Goal: Task Accomplishment & Management: Complete application form

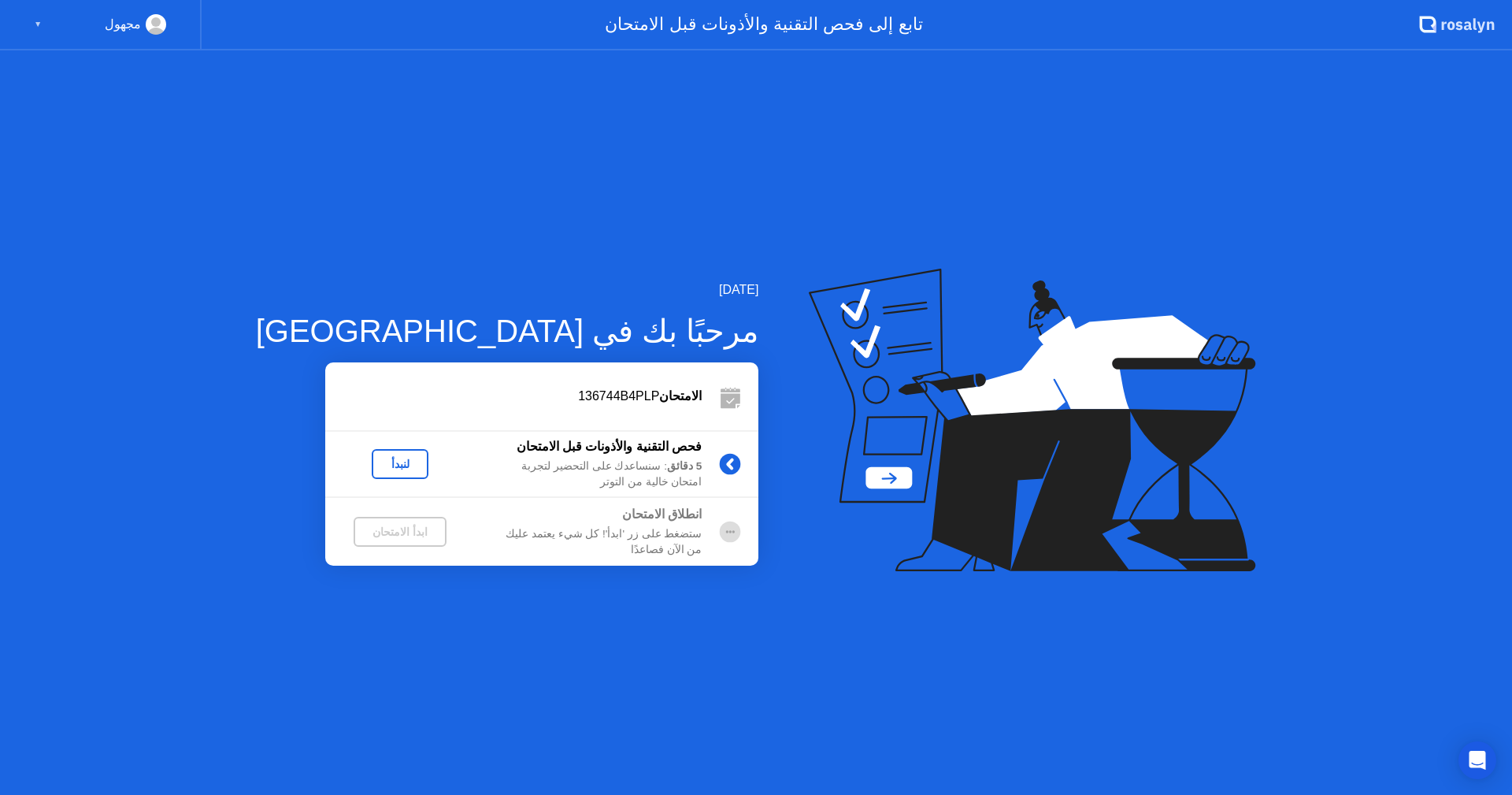
click at [378, 462] on div "لنبدأ" at bounding box center [400, 463] width 44 height 12
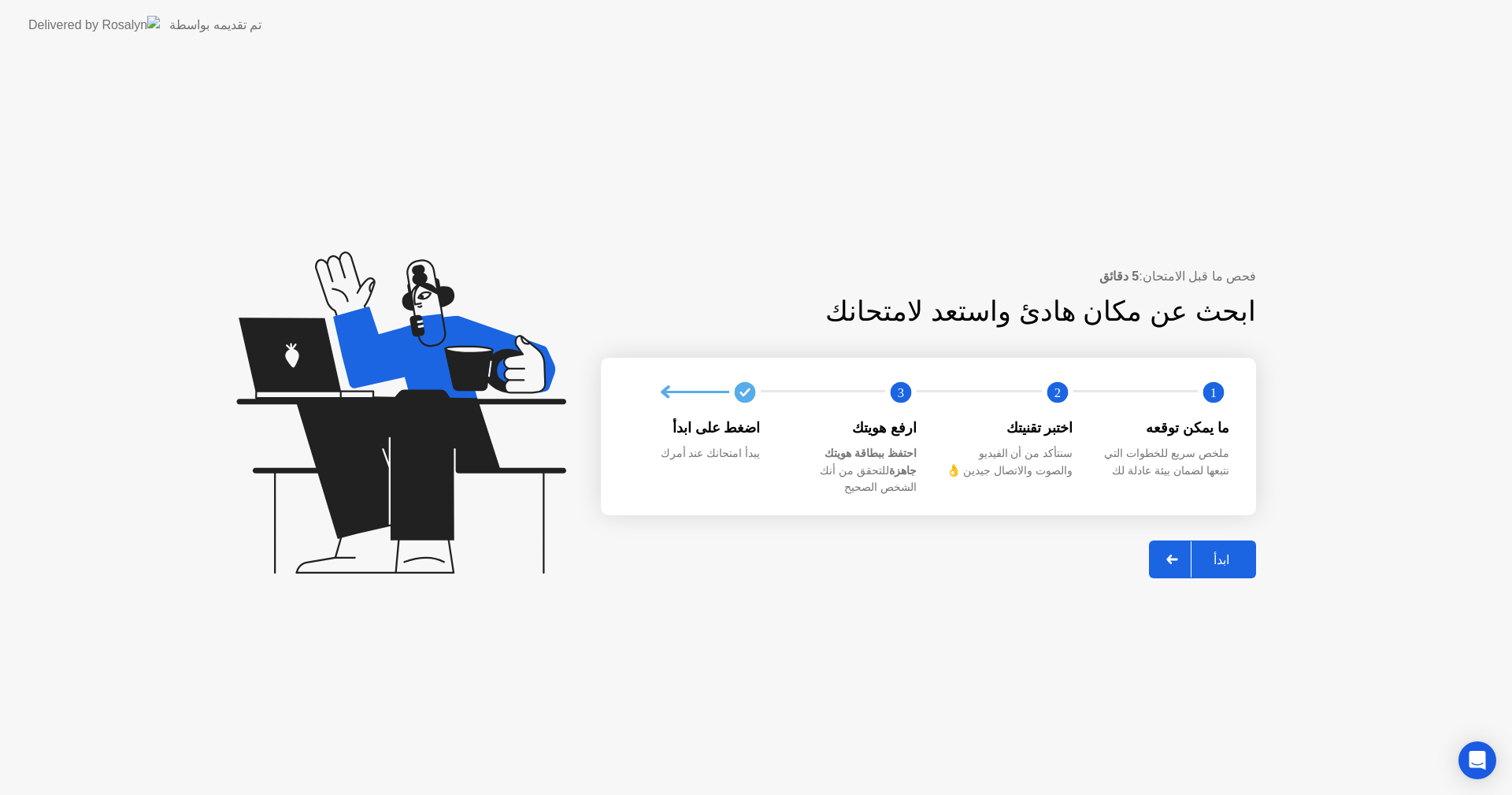
click at [1218, 552] on div "ابدأ" at bounding box center [1222, 559] width 60 height 15
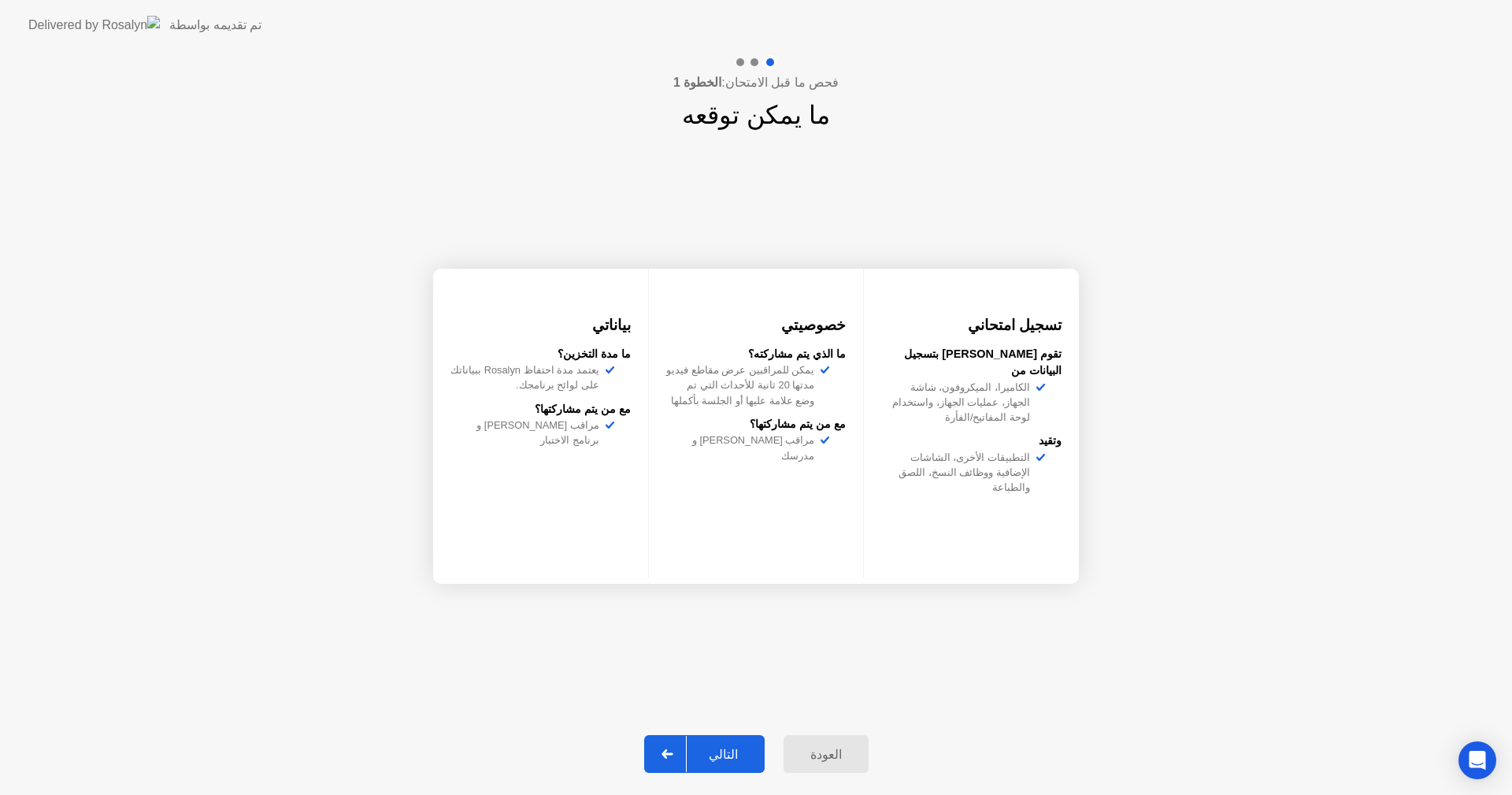
click at [714, 754] on div "التالي" at bounding box center [723, 754] width 73 height 15
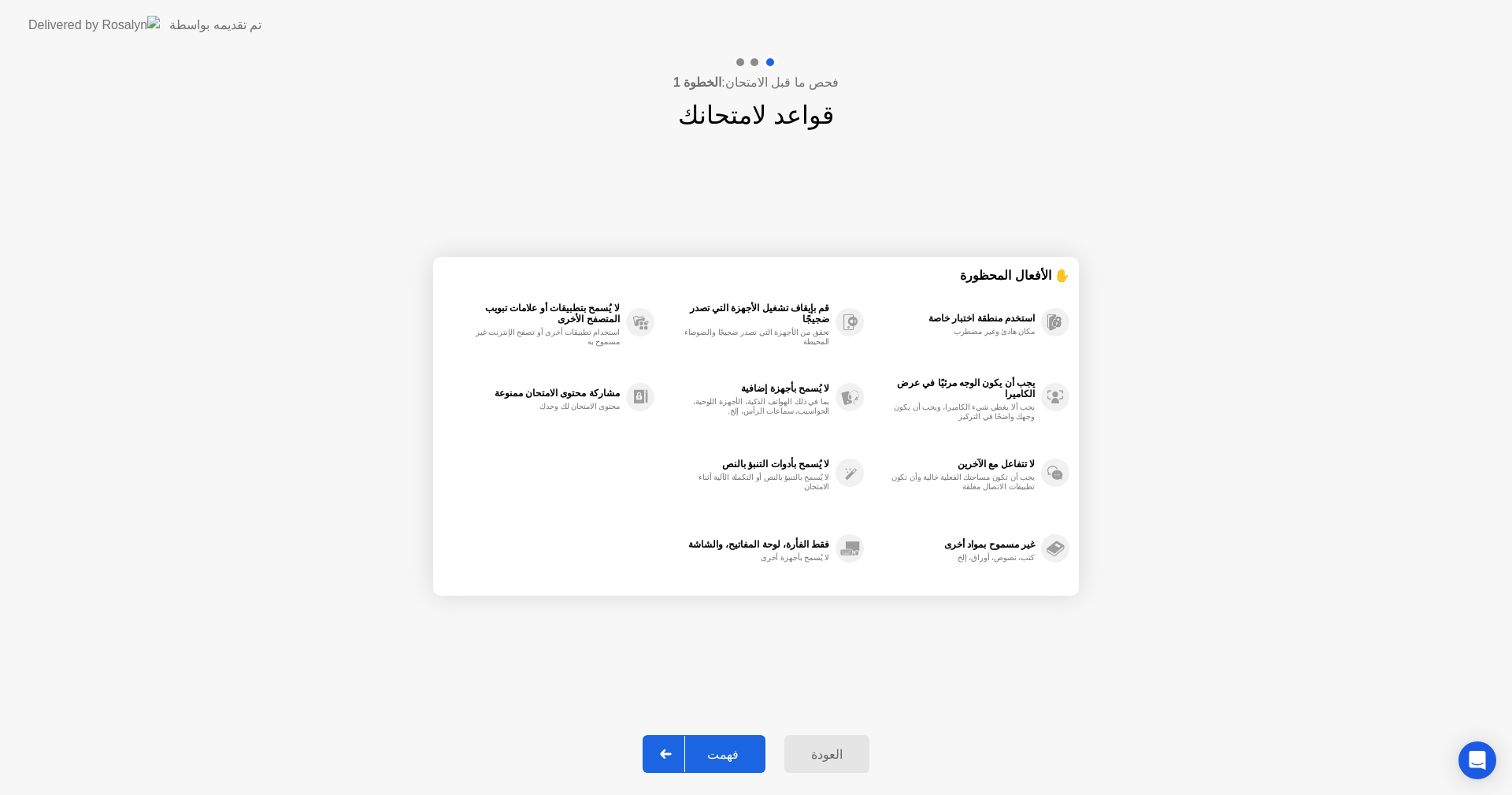
click at [714, 754] on div "فهمت" at bounding box center [723, 754] width 75 height 15
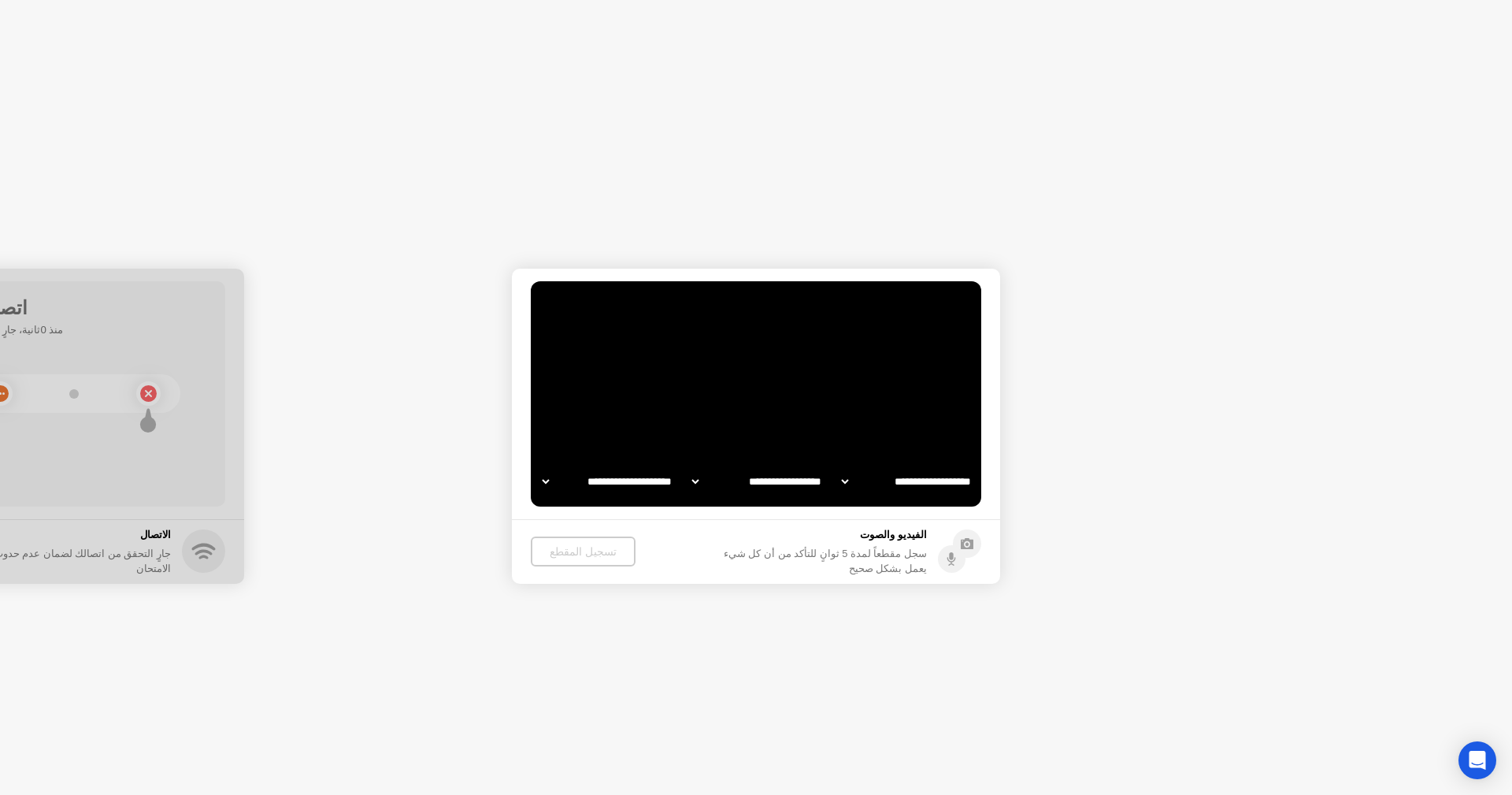
select select "**********"
select select "*******"
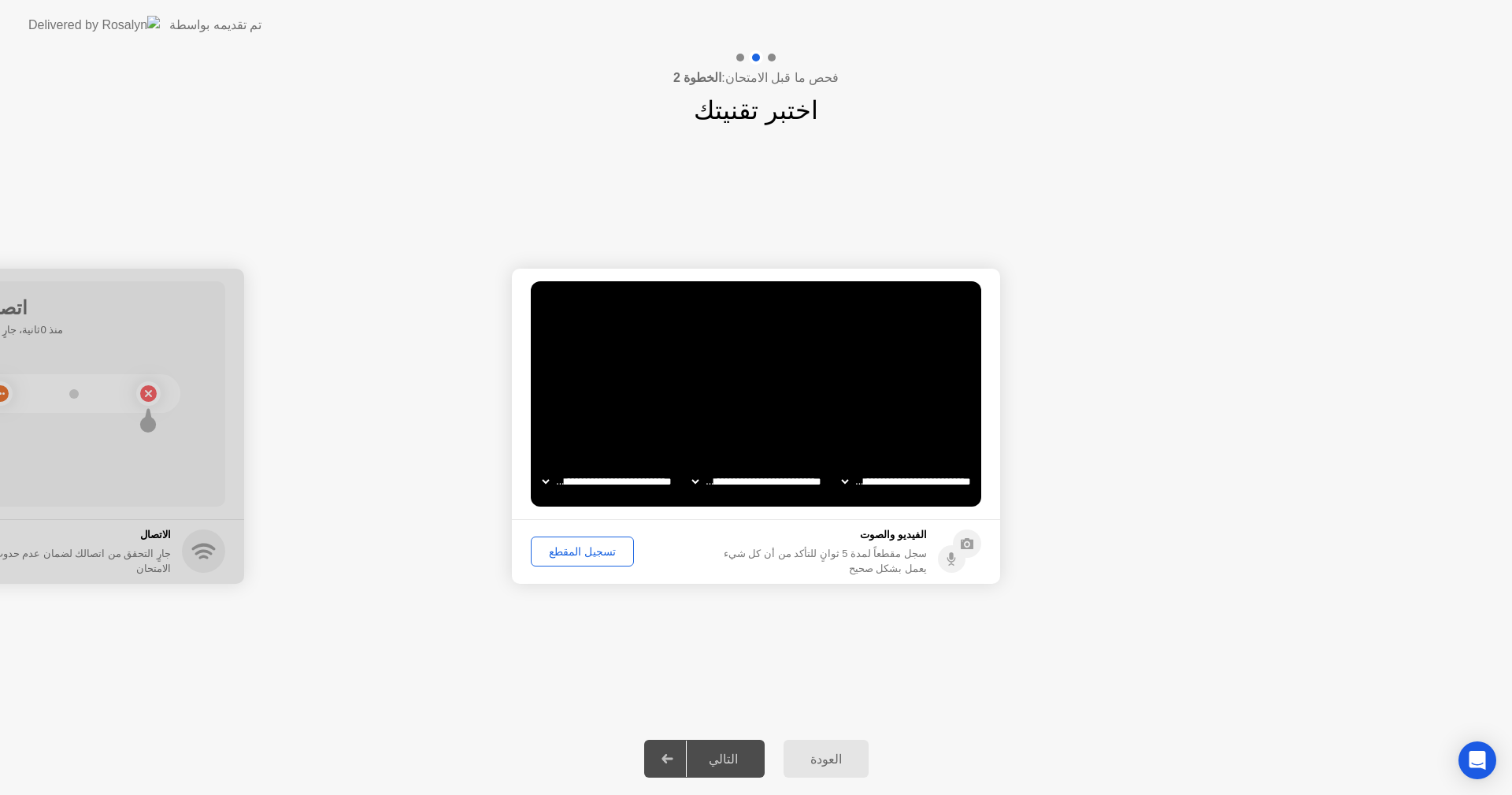
click at [583, 551] on div "تسجيل المقطع" at bounding box center [582, 551] width 92 height 12
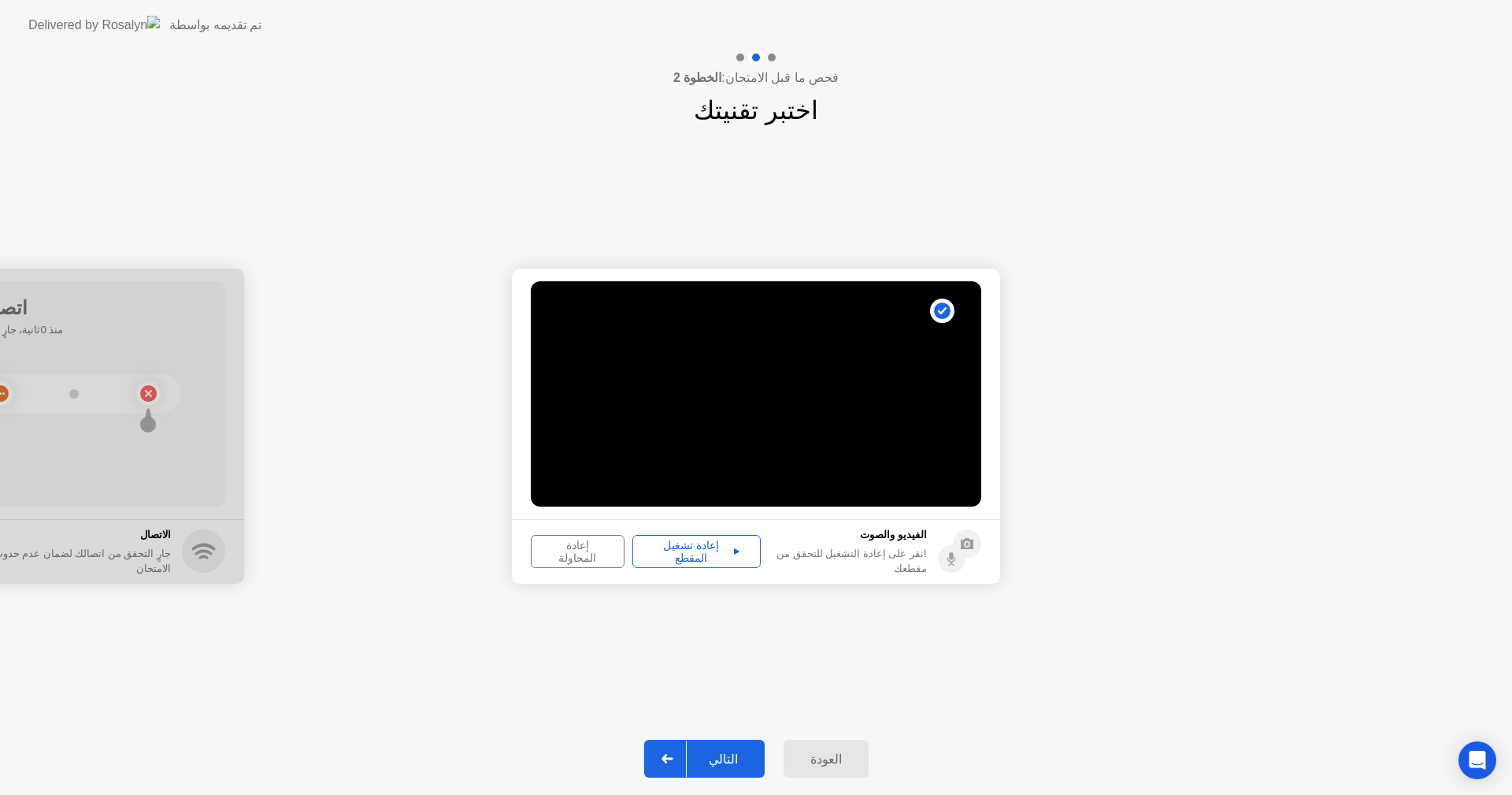
click at [670, 553] on div "إعادة تشغيل المقطع" at bounding box center [697, 551] width 118 height 25
click at [721, 760] on div "التالي" at bounding box center [723, 758] width 73 height 15
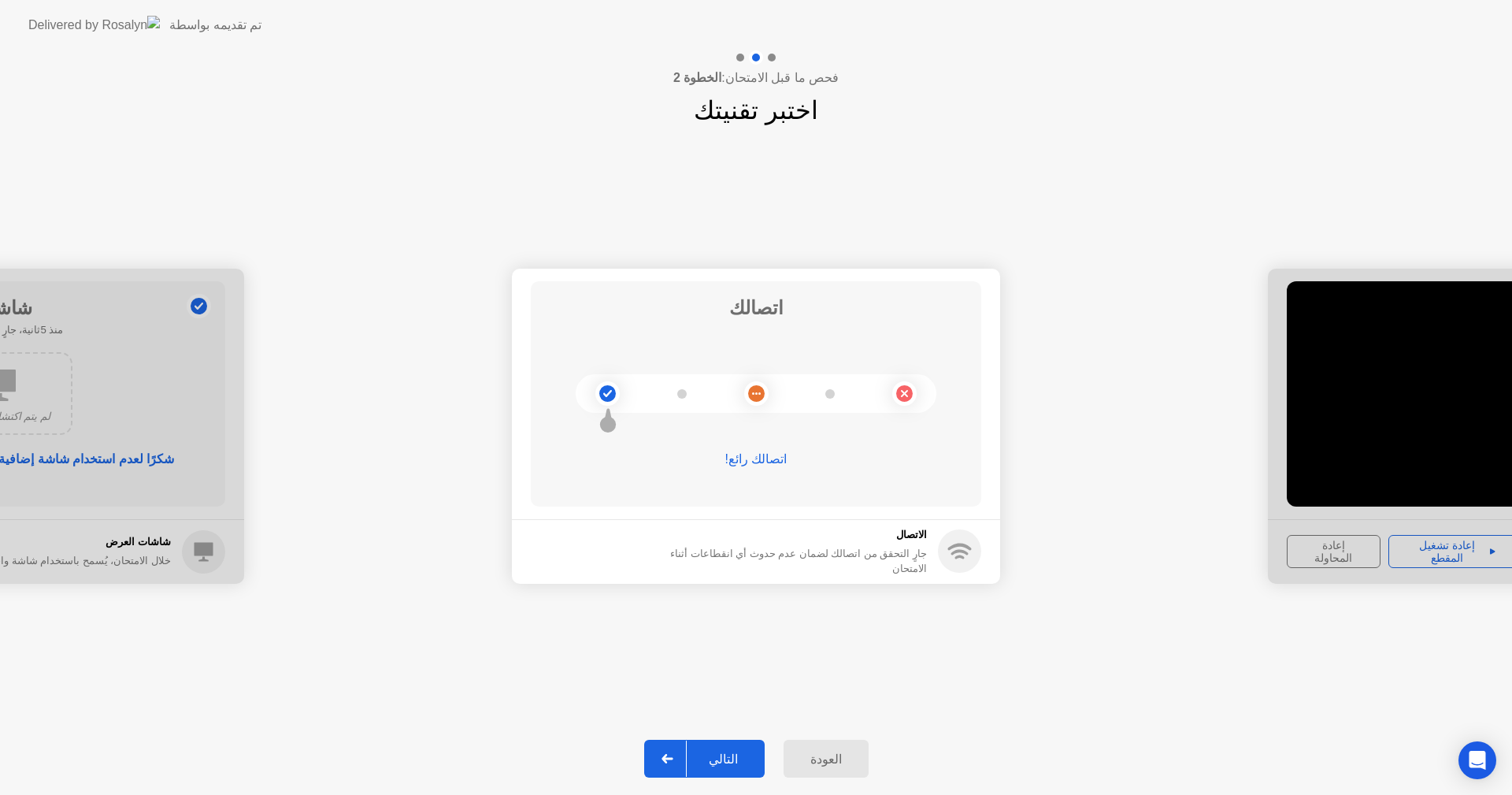
click at [723, 751] on div "التالي" at bounding box center [723, 758] width 73 height 15
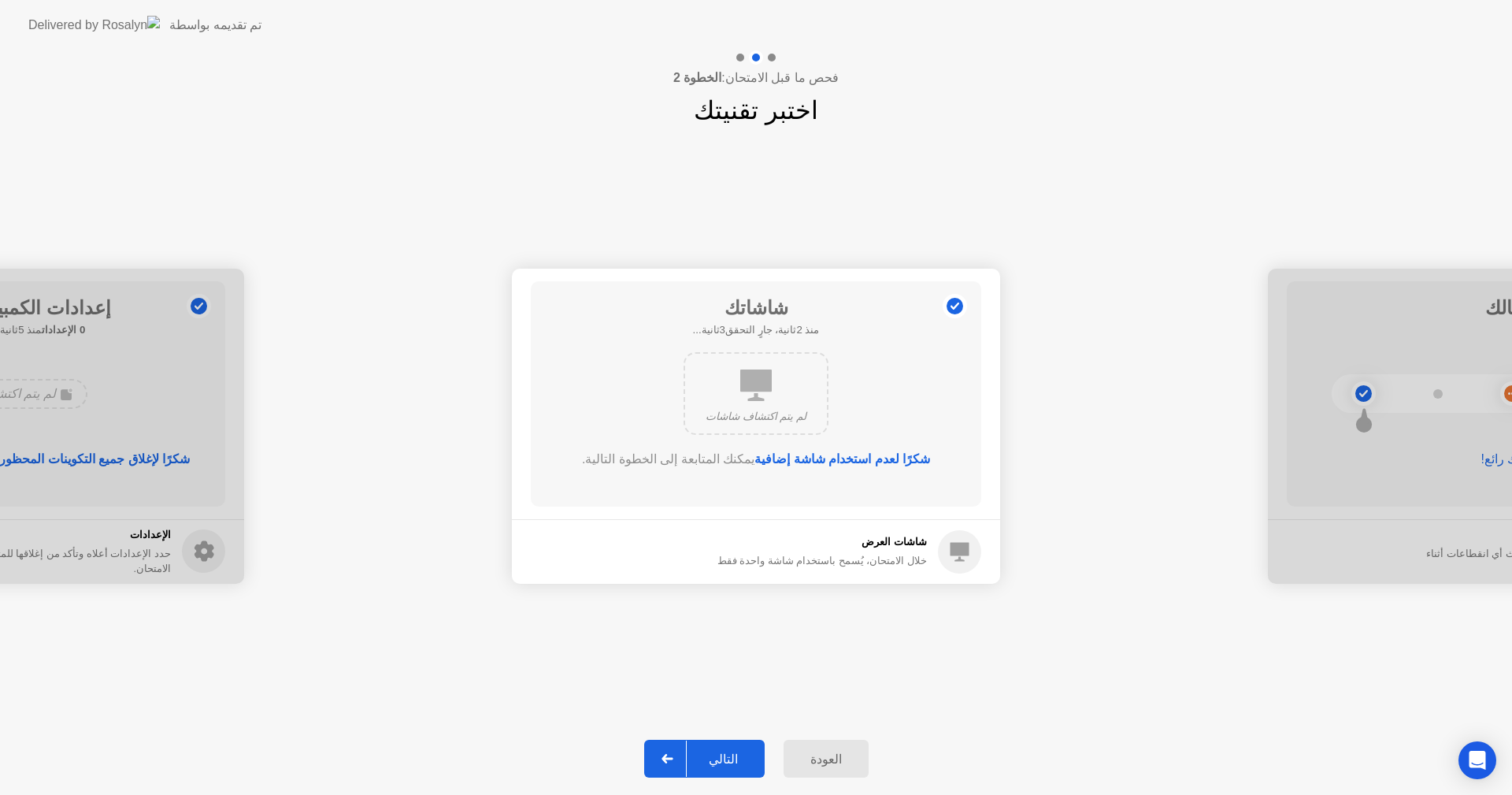
click at [733, 751] on div "التالي" at bounding box center [723, 758] width 73 height 15
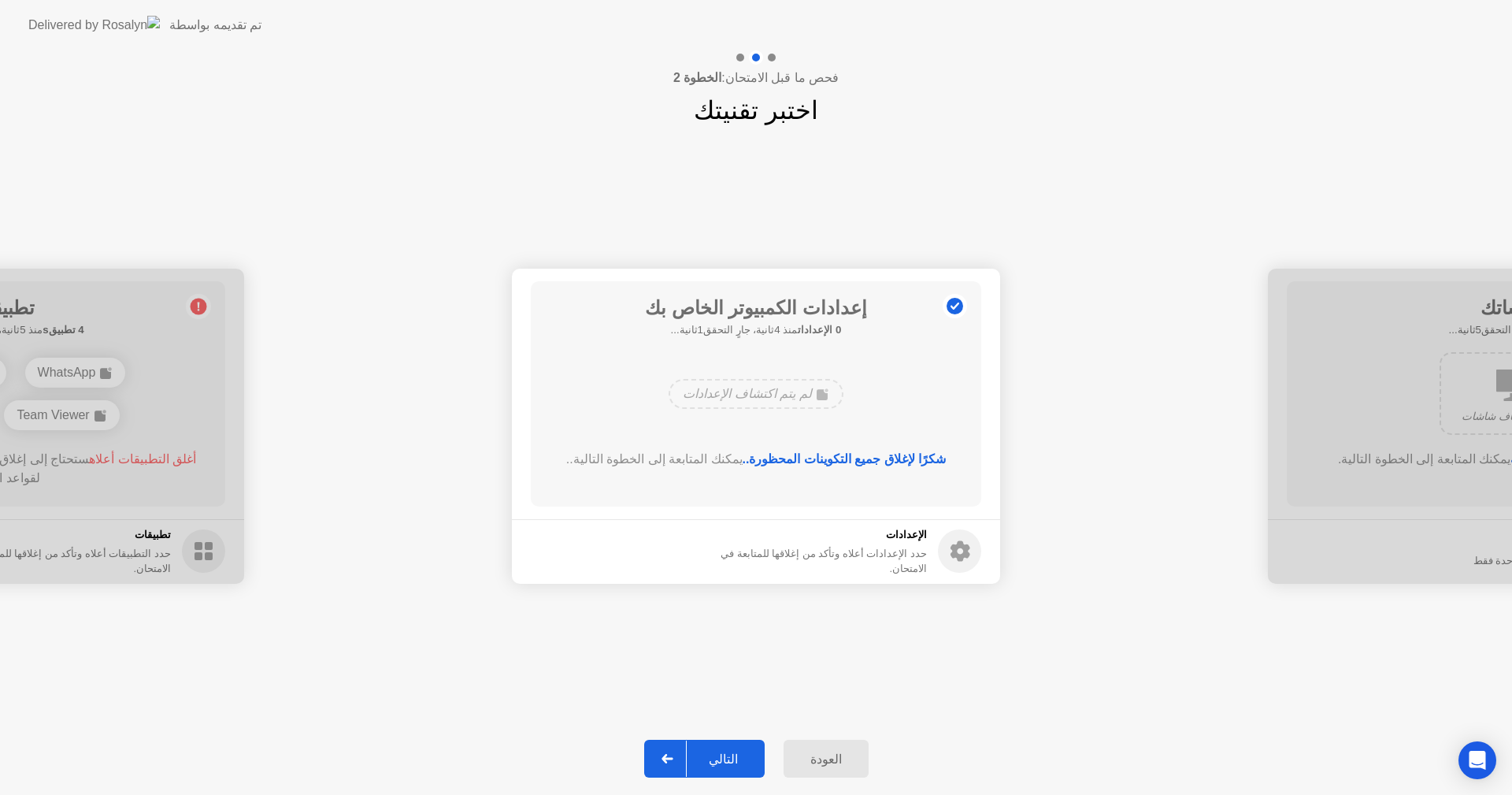
click at [728, 760] on div "التالي" at bounding box center [723, 758] width 73 height 15
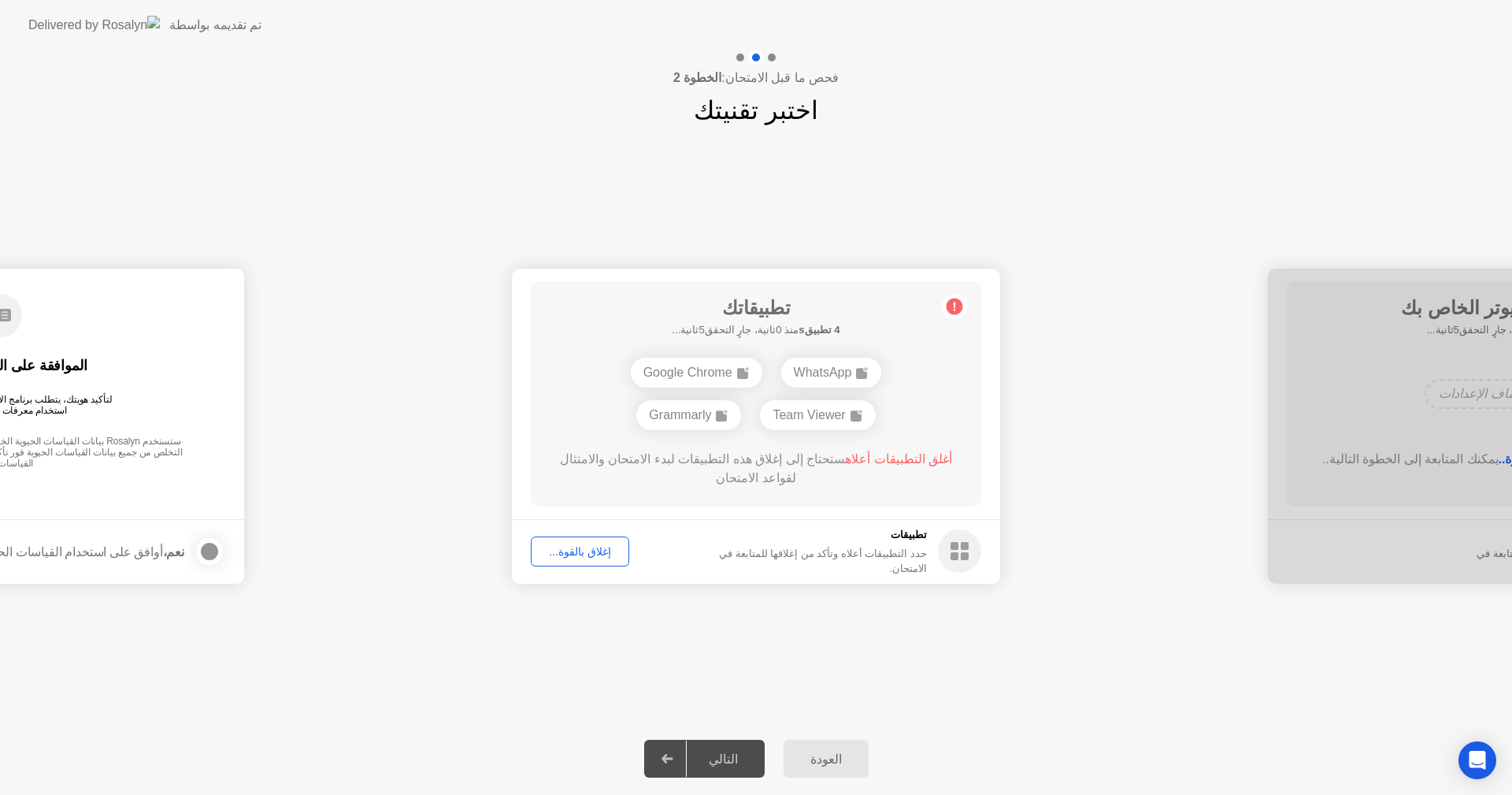
click at [580, 548] on div "إغلاق بالقوة..." at bounding box center [580, 551] width 88 height 12
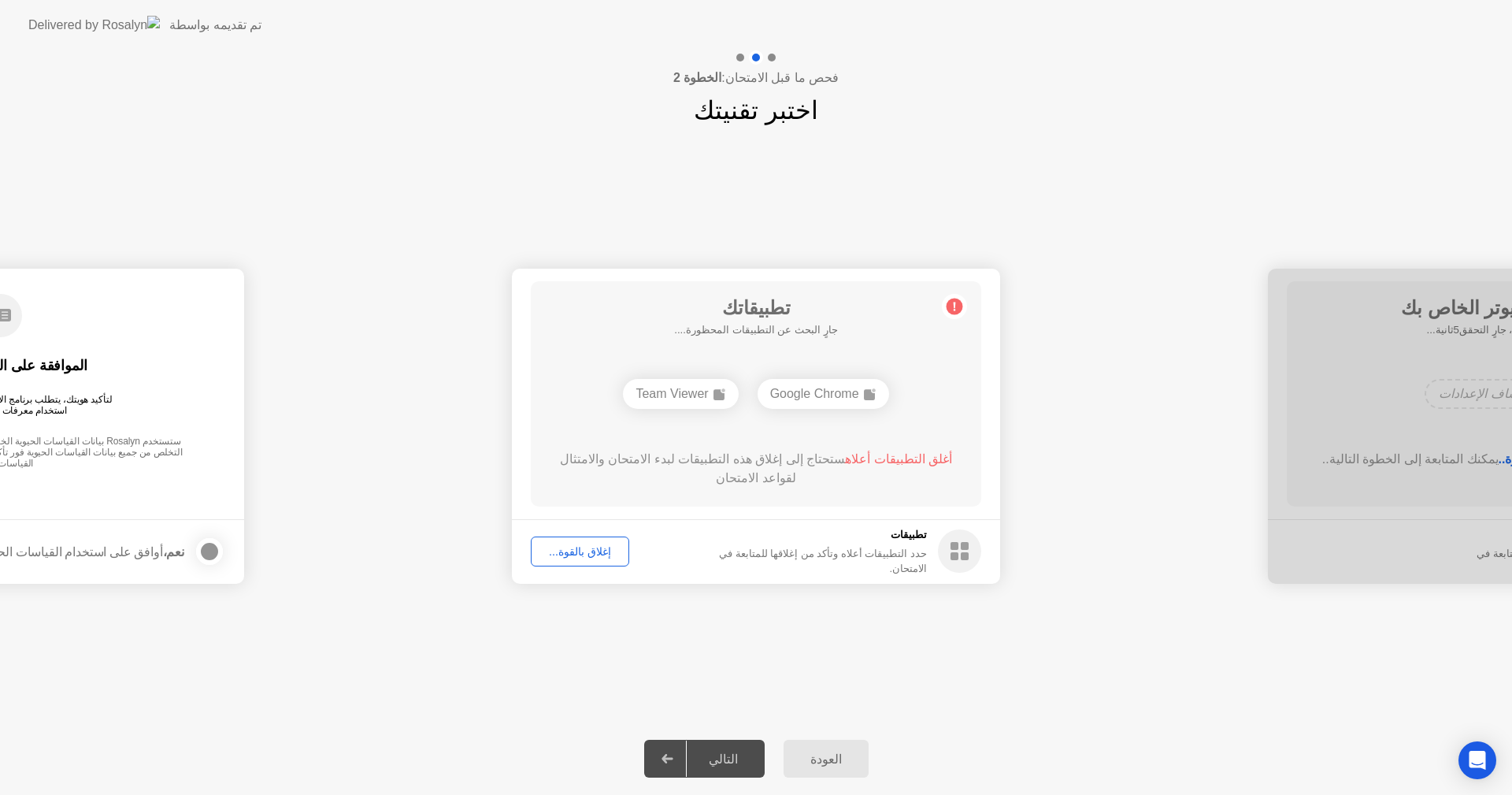
click at [584, 545] on div "إغلاق بالقوة..." at bounding box center [580, 551] width 88 height 12
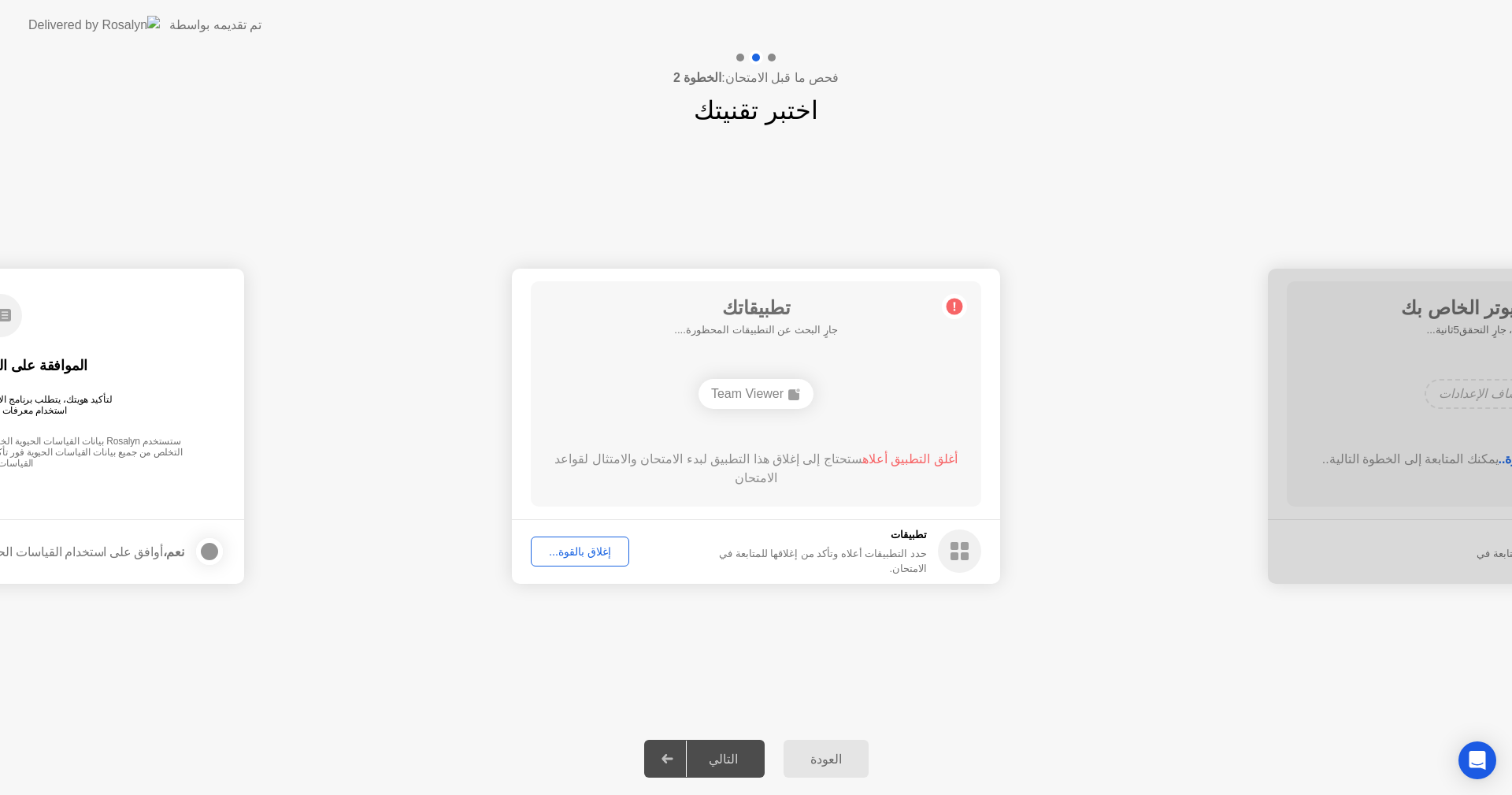
click at [588, 550] on div "إغلاق بالقوة..." at bounding box center [580, 551] width 88 height 12
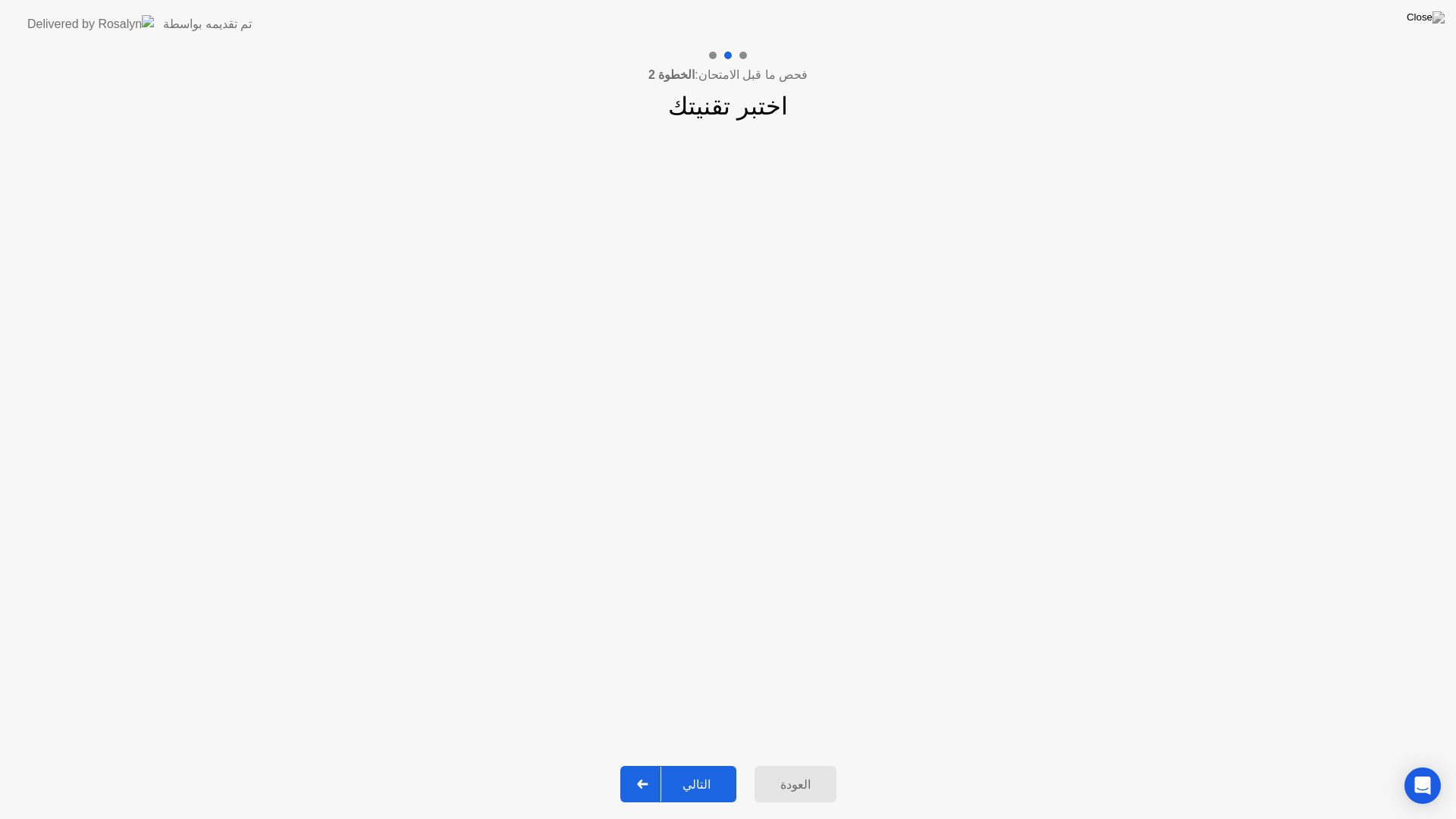
click at [688, 765] on button "التالي" at bounding box center [678, 784] width 116 height 36
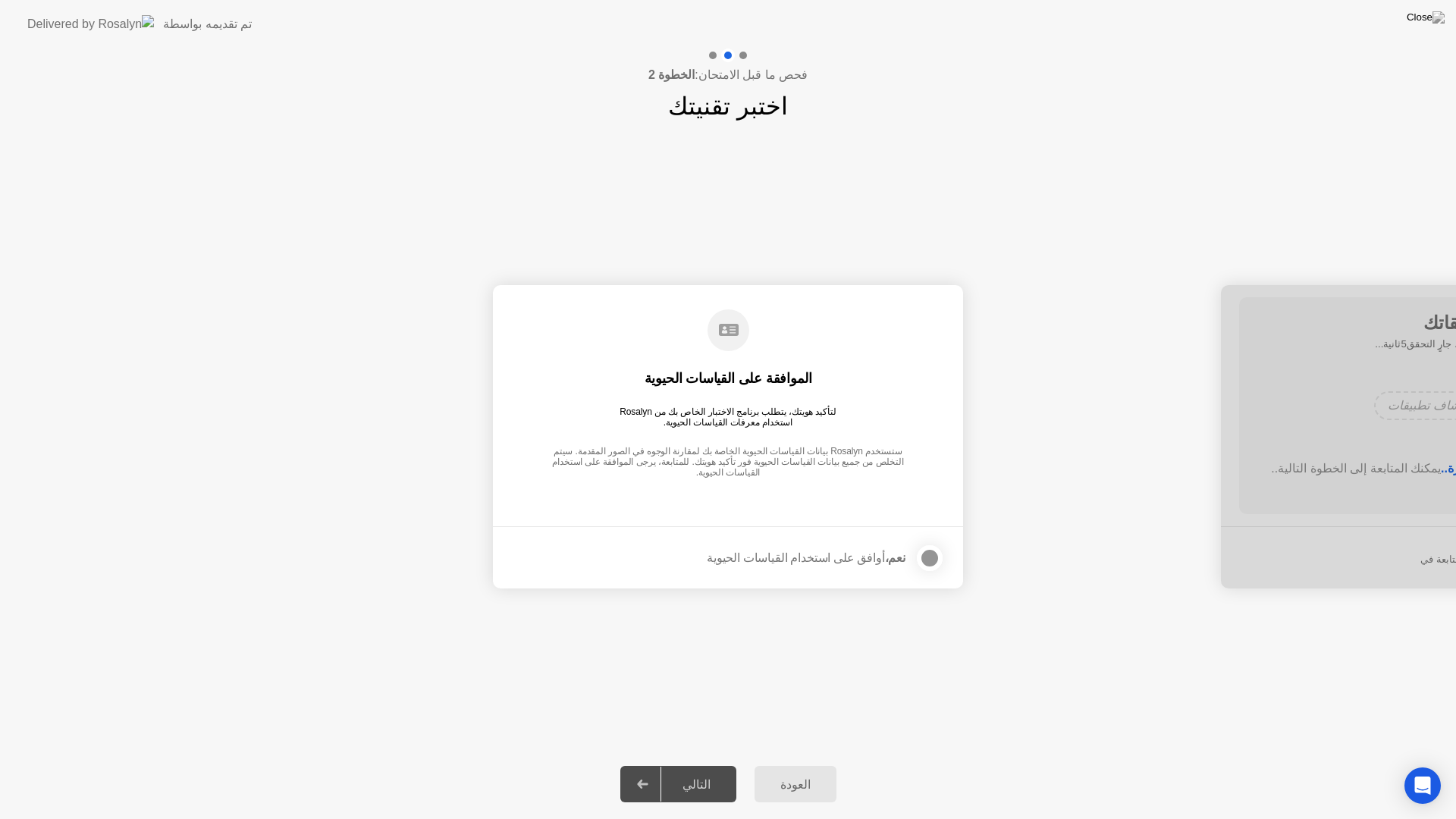
click at [804, 385] on div "الموافقة على القياسات الحيوية لتأكيد هويتك، يتطلب برنامج الاختبار الخاص بك من R…" at bounding box center [728, 395] width 434 height 195
click at [921, 560] on div at bounding box center [930, 559] width 19 height 19
click at [701, 765] on div "التالي" at bounding box center [696, 784] width 70 height 14
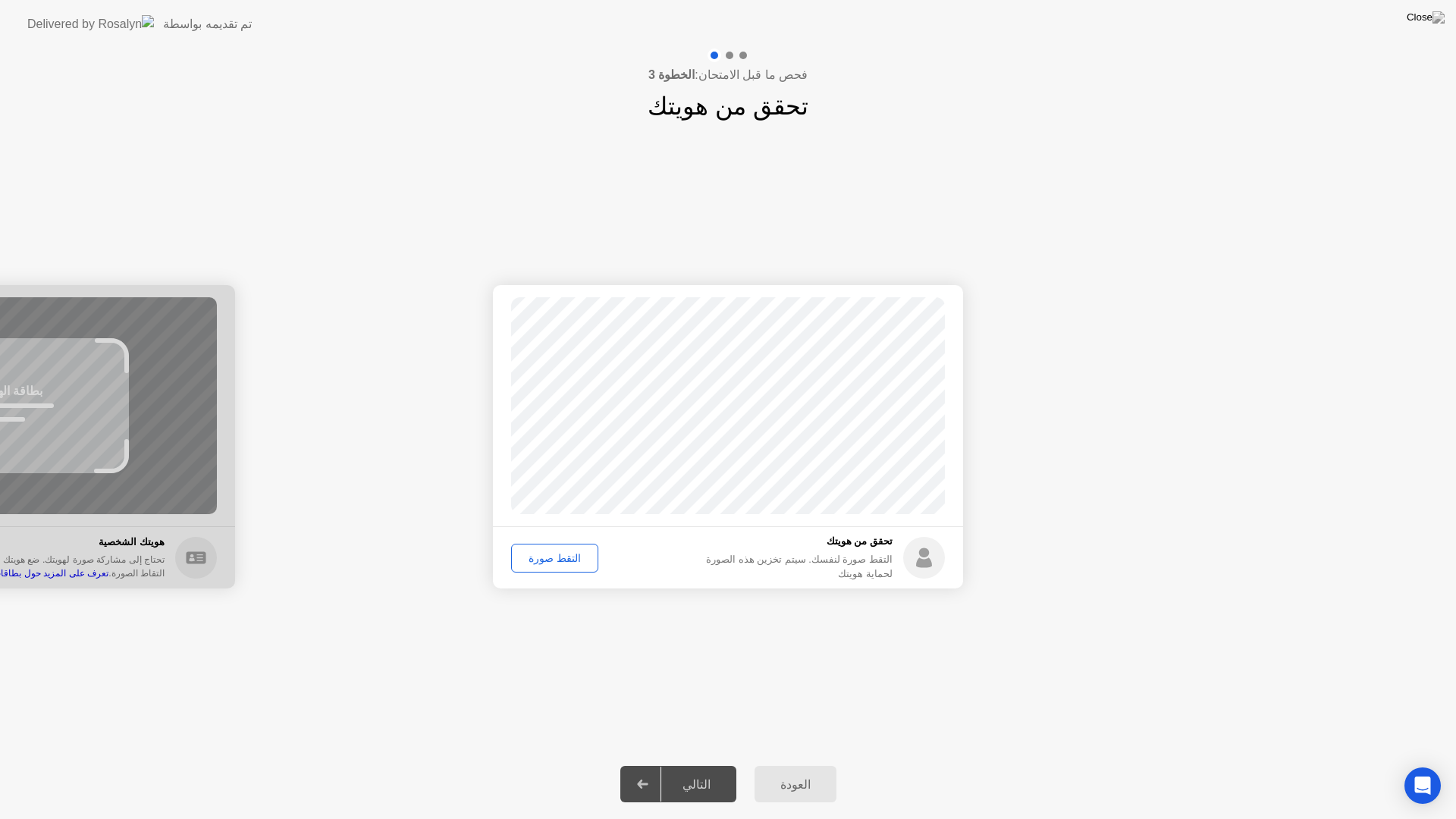
click at [548, 557] on div "التقط صورة" at bounding box center [554, 558] width 77 height 12
click at [681, 765] on button "التالي" at bounding box center [678, 784] width 116 height 36
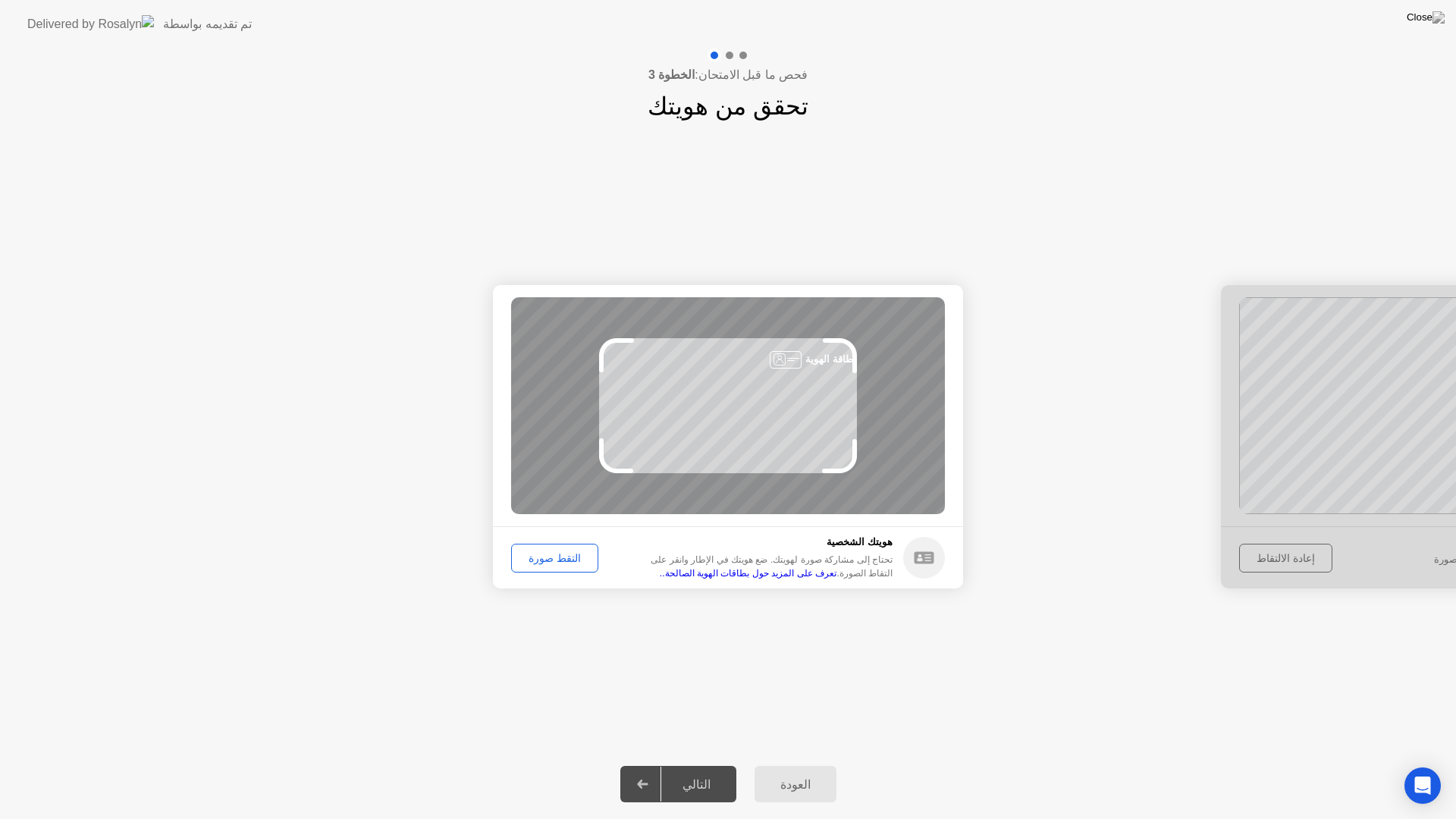
click at [810, 366] on div "بطاقة الهوية" at bounding box center [831, 358] width 52 height 14
click at [795, 359] on div at bounding box center [786, 360] width 32 height 18
click at [821, 356] on div "بطاقة الهوية" at bounding box center [831, 358] width 52 height 14
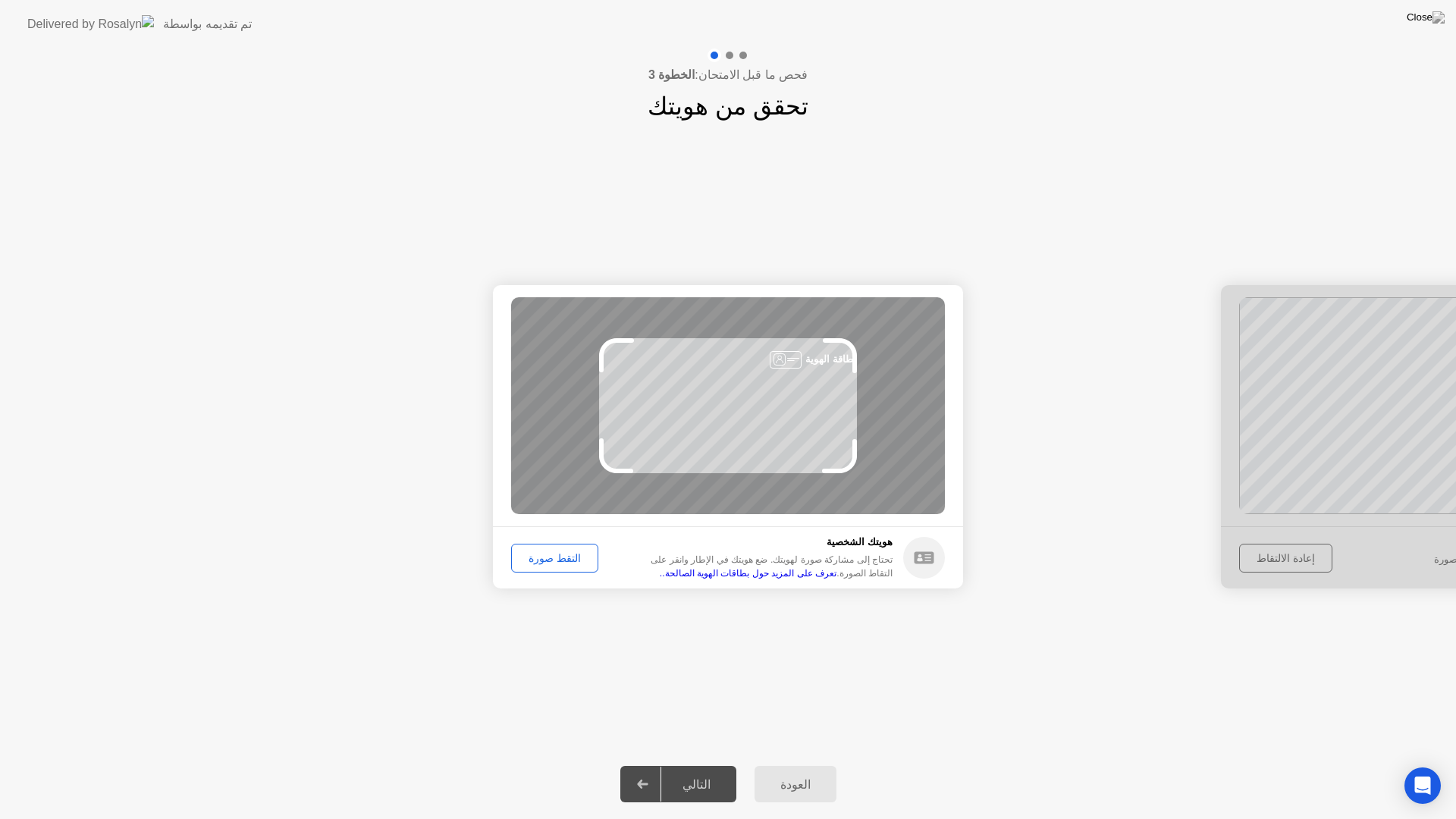
click at [820, 356] on div "بطاقة الهوية" at bounding box center [831, 358] width 52 height 14
click at [817, 374] on div "بطاقة الهوية" at bounding box center [728, 406] width 434 height 217
click at [559, 552] on div "التقط صورة" at bounding box center [554, 558] width 77 height 12
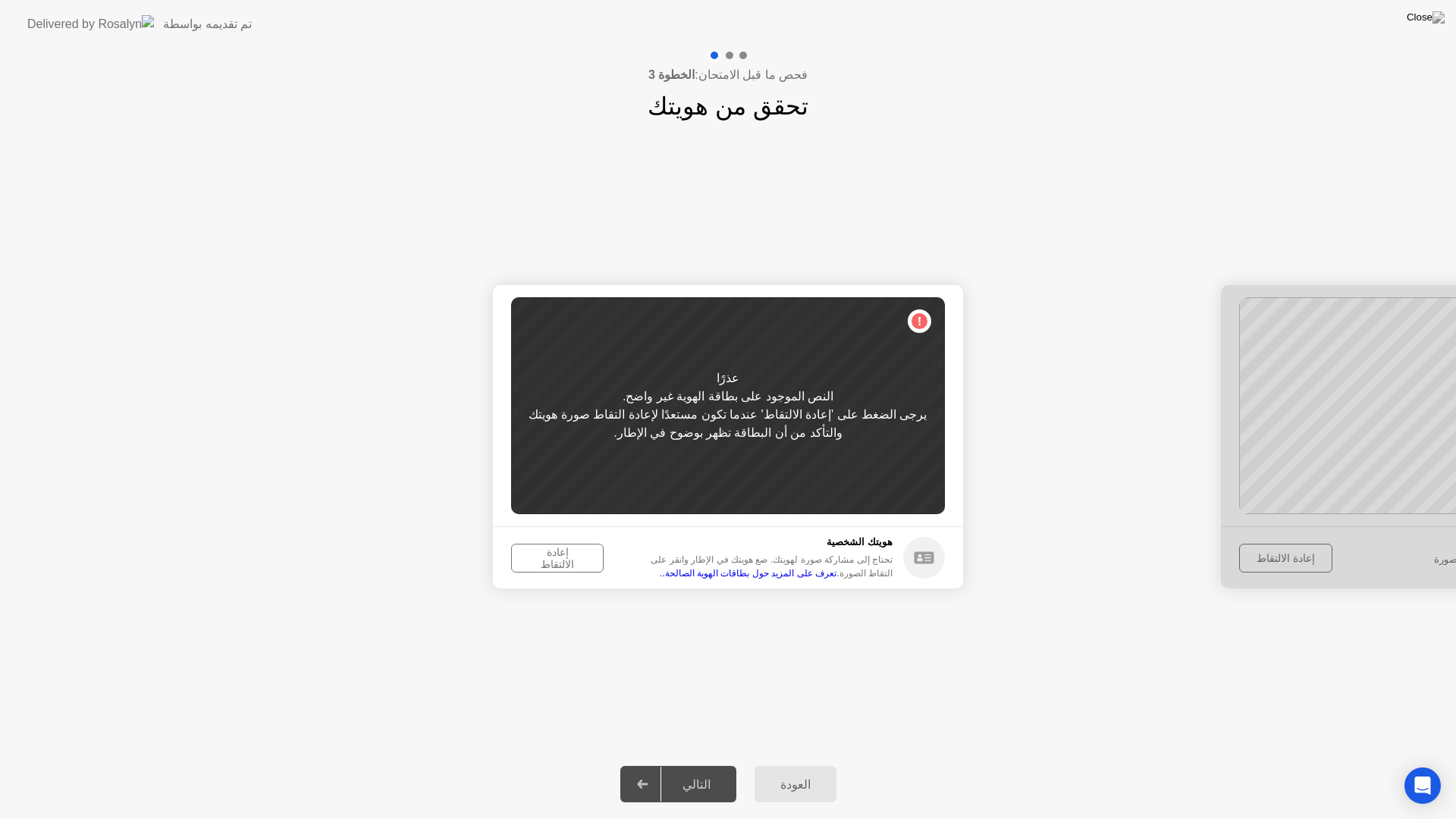
click at [567, 565] on div "إعادة الالتقاط" at bounding box center [557, 558] width 82 height 25
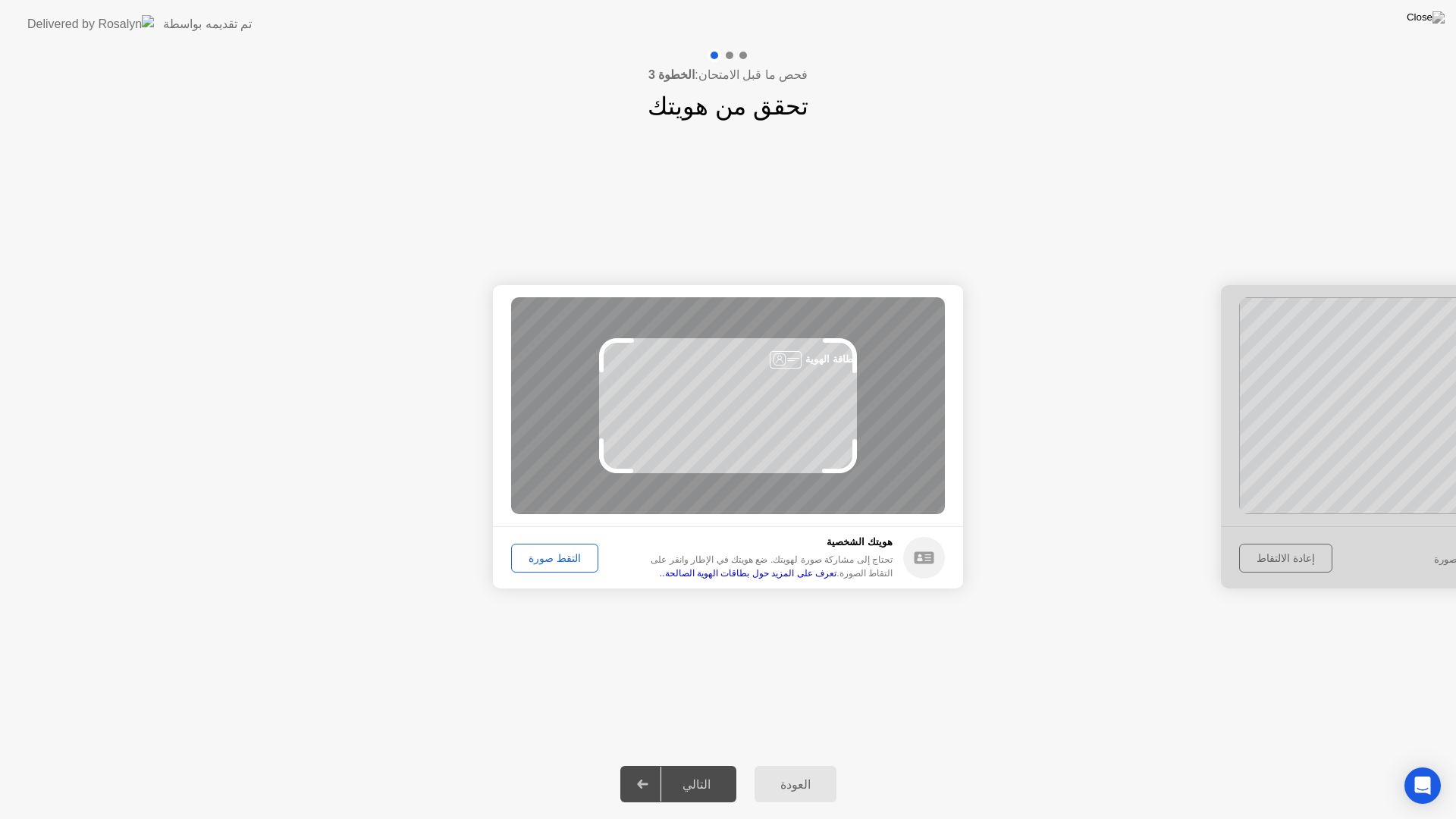
click at [567, 563] on div "التقط صورة" at bounding box center [554, 558] width 77 height 12
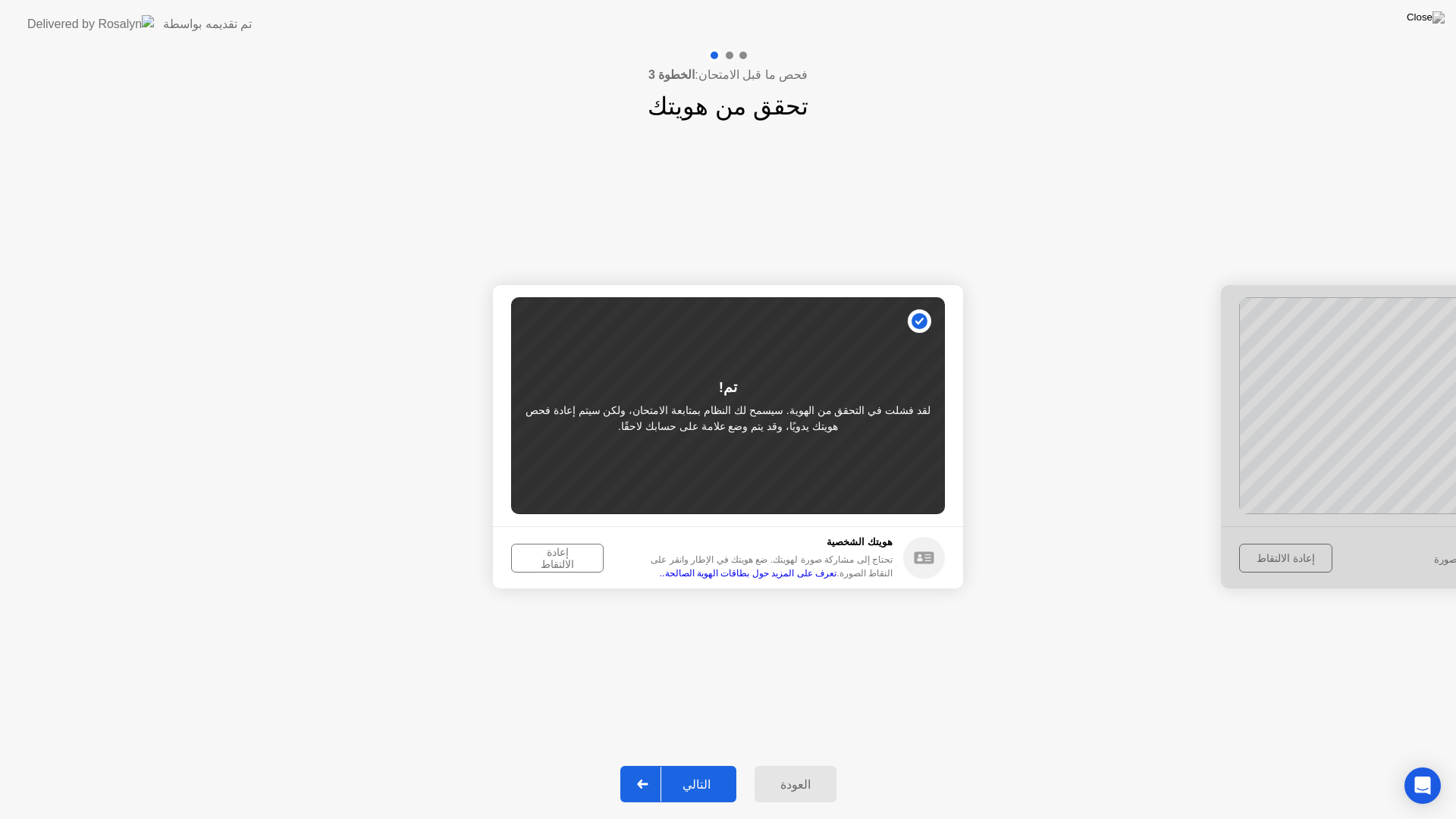
click at [570, 559] on div "إعادة الالتقاط" at bounding box center [557, 558] width 82 height 25
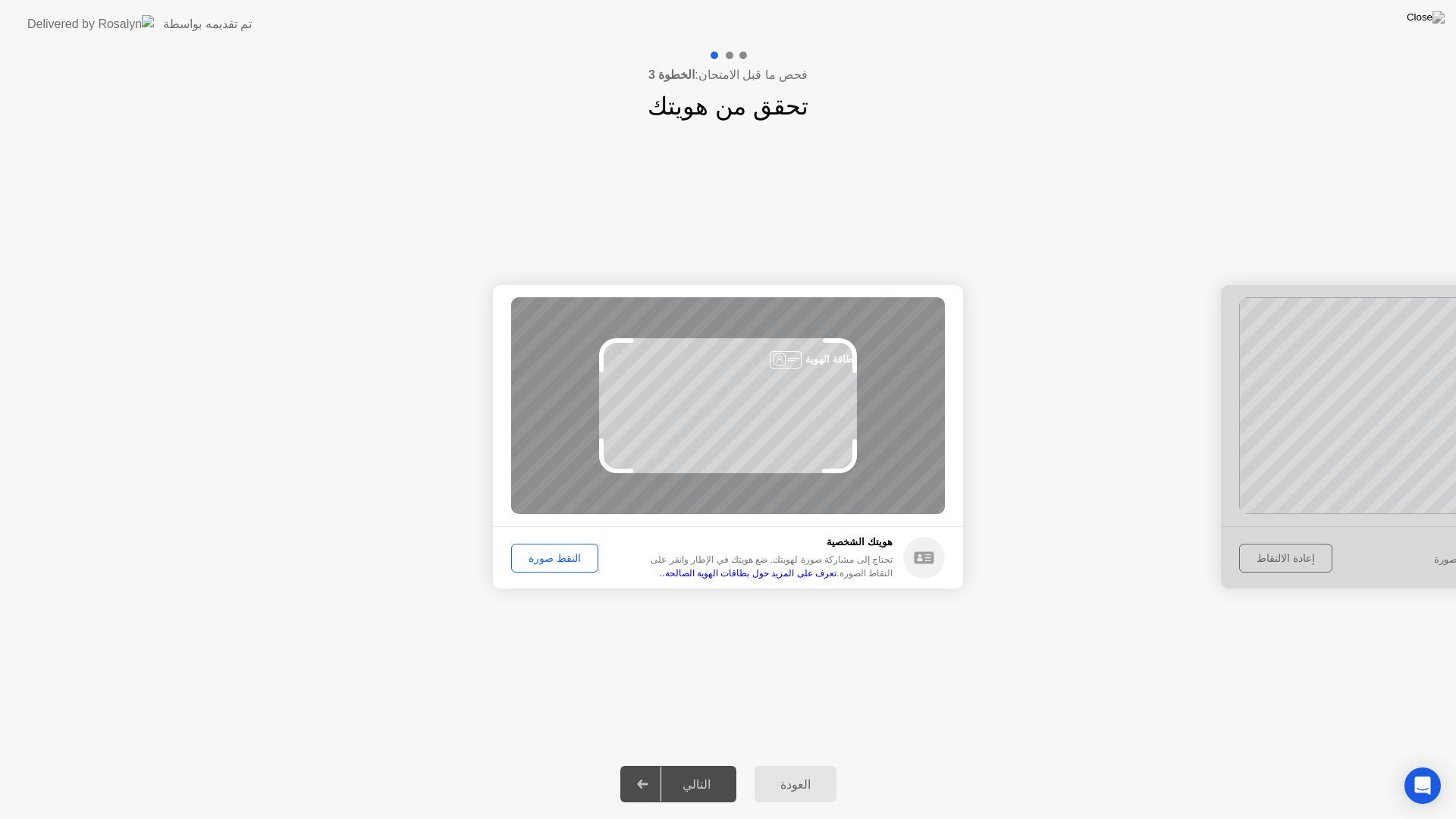
click at [566, 558] on div "التقط صورة" at bounding box center [554, 558] width 77 height 12
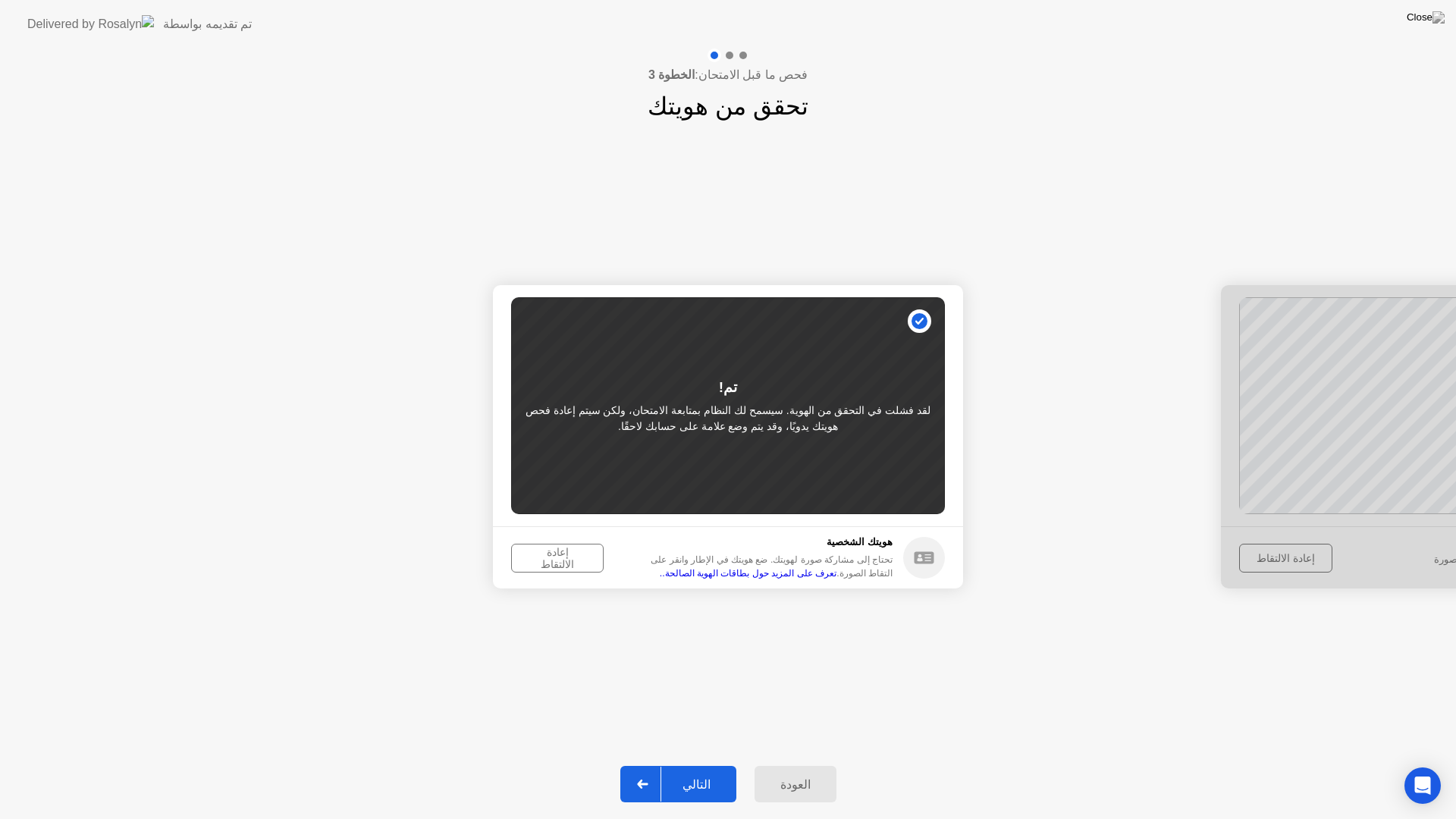
click at [566, 569] on button "إعادة الالتقاط" at bounding box center [557, 559] width 92 height 29
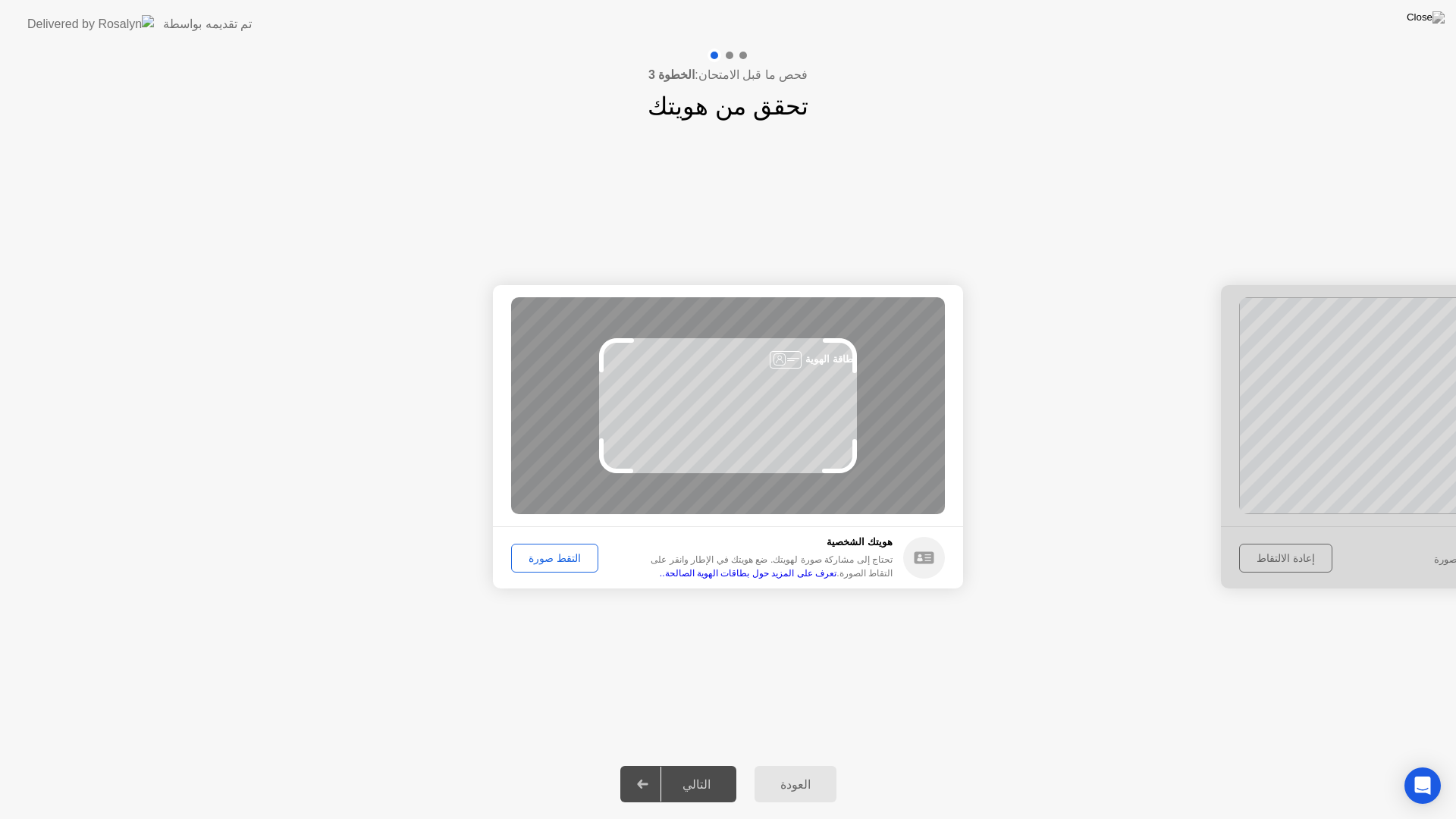
click at [723, 434] on div "بطاقة الهوية" at bounding box center [728, 406] width 434 height 217
click at [574, 559] on div "التقط صورة" at bounding box center [554, 558] width 77 height 12
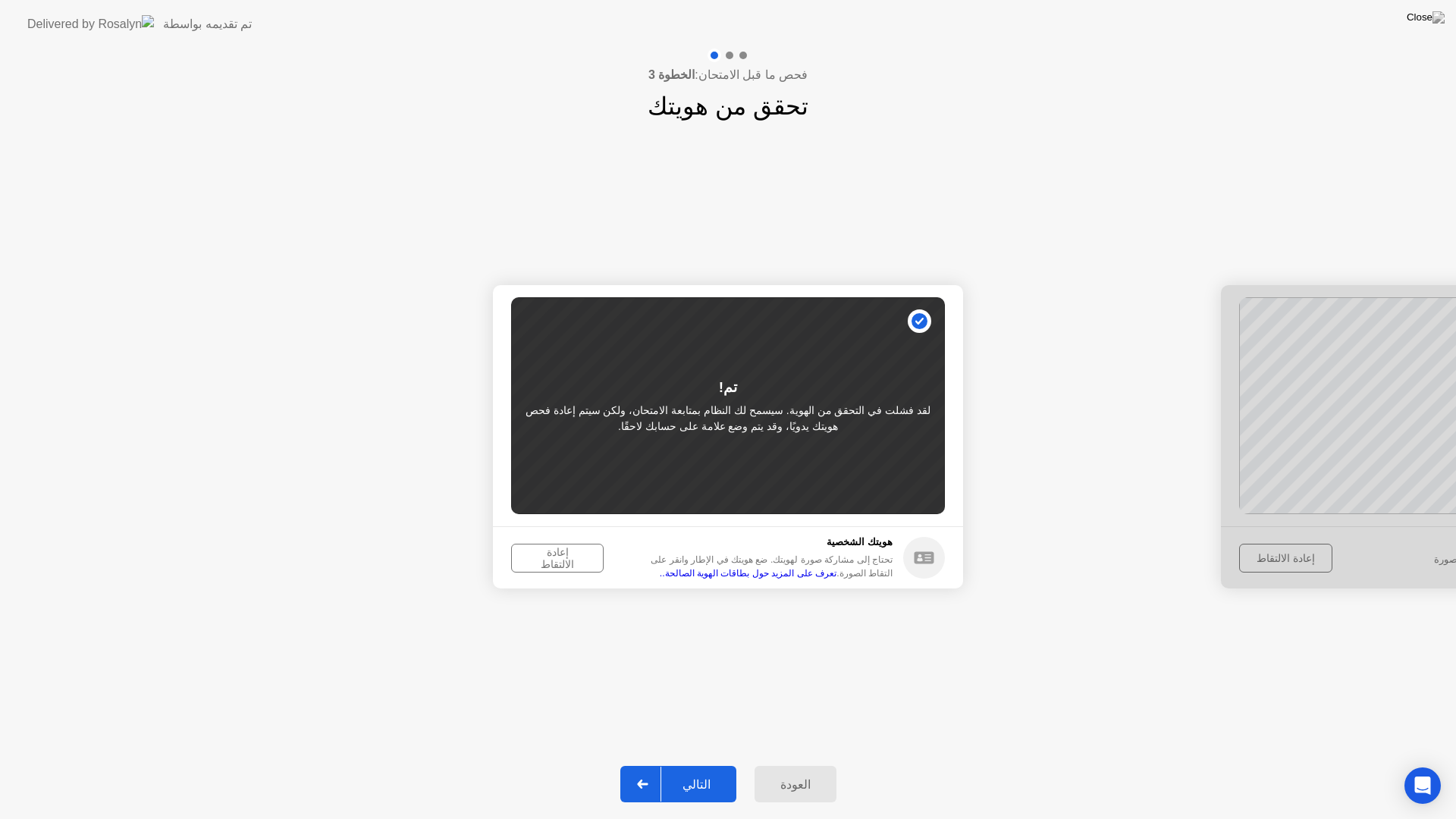
click at [570, 565] on div "إعادة الالتقاط" at bounding box center [557, 558] width 82 height 25
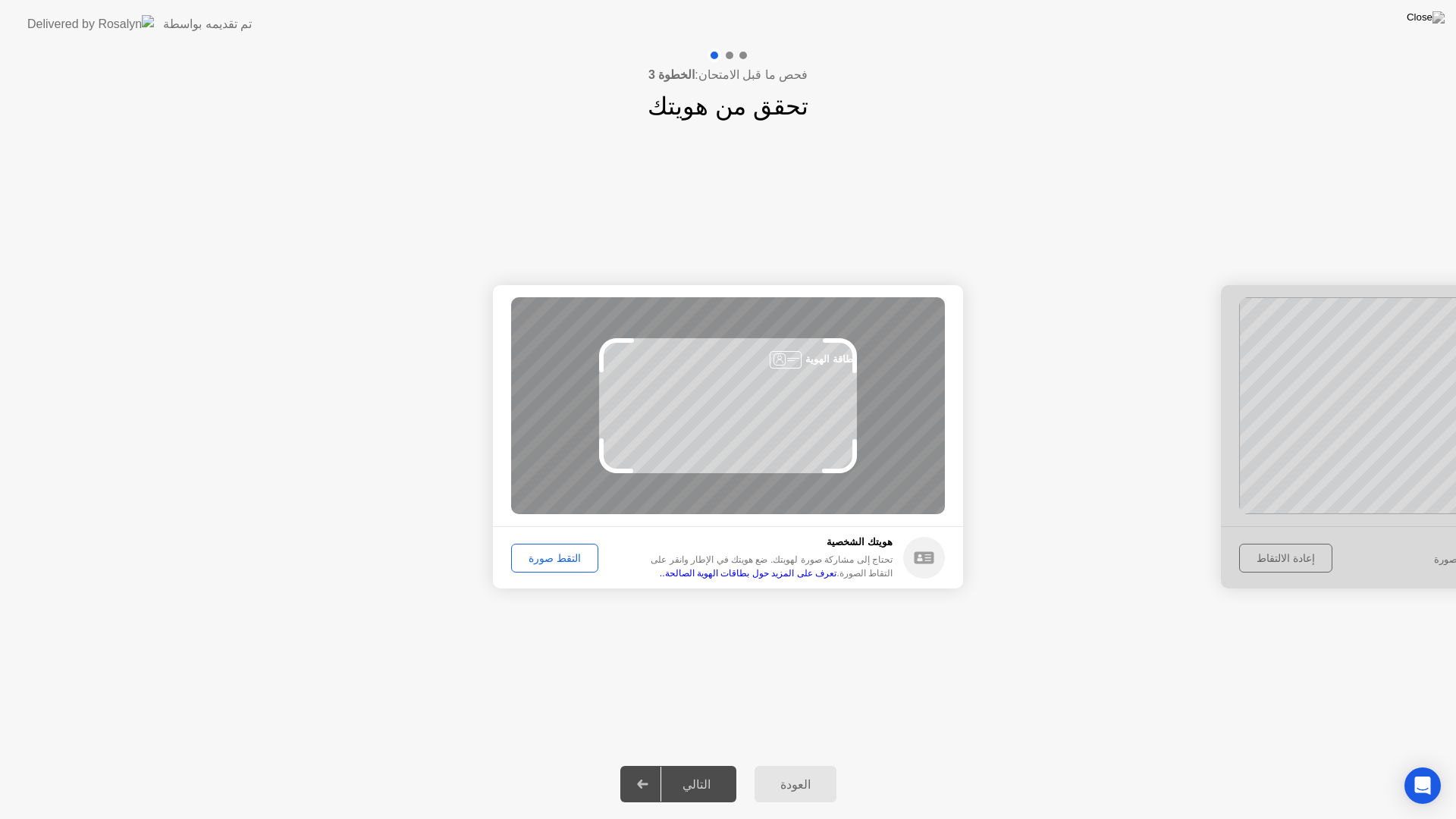
click at [570, 565] on div "التقط صورة" at bounding box center [554, 558] width 77 height 12
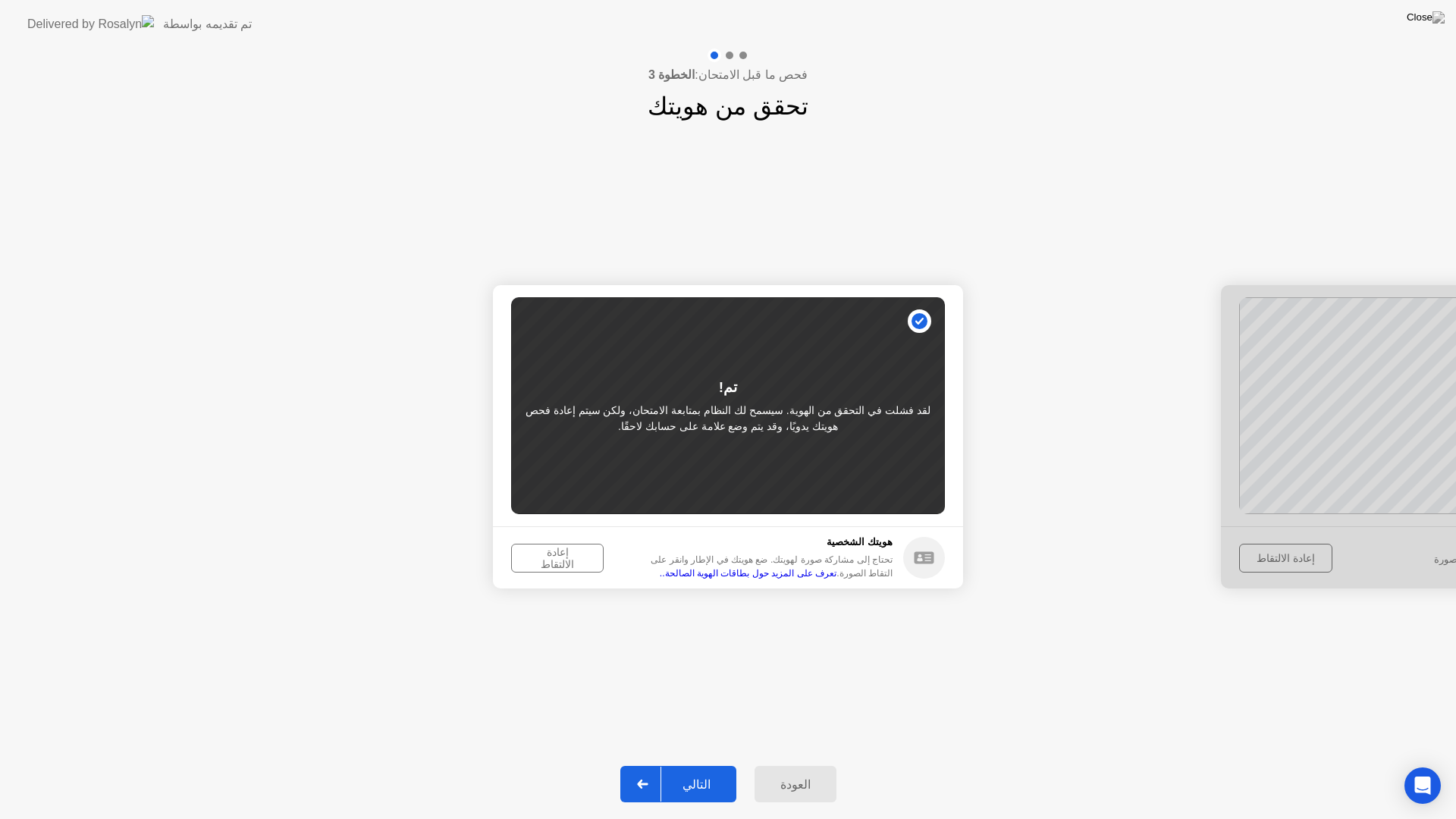
click at [673, 765] on div "التالي" at bounding box center [696, 784] width 70 height 14
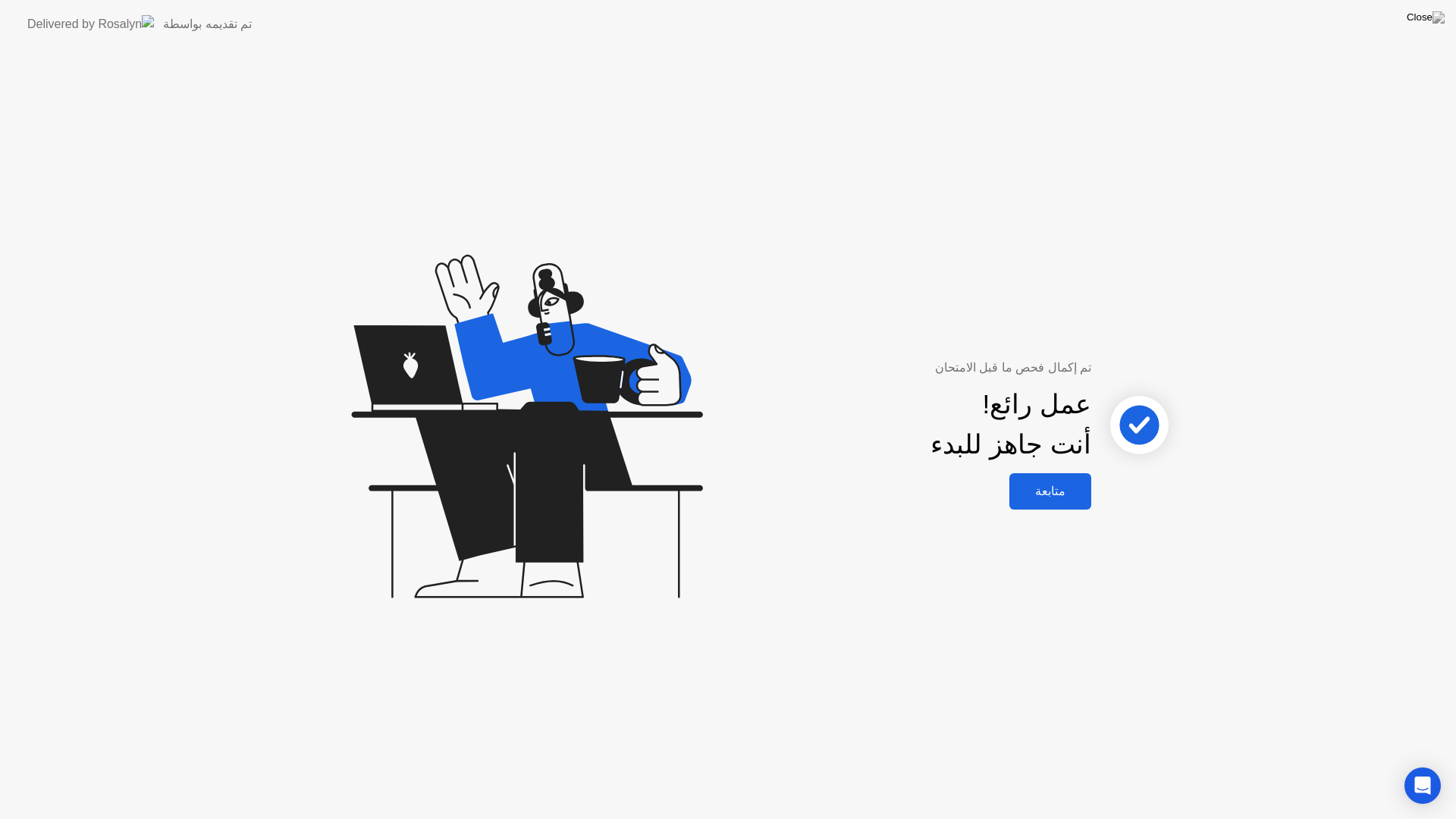
click at [1042, 492] on div "متابعة" at bounding box center [1050, 491] width 73 height 14
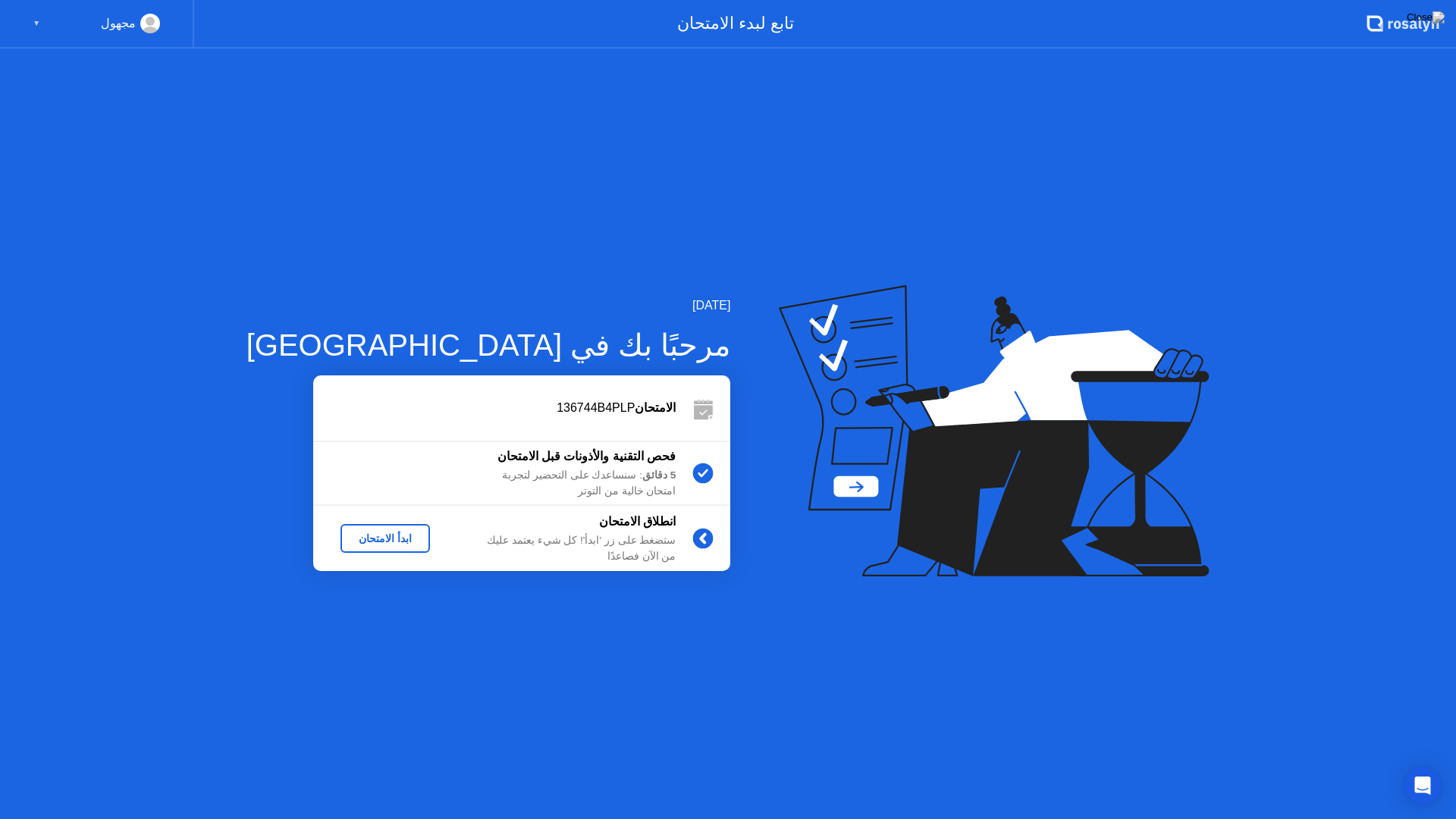
click at [367, 543] on div "ابدأ الامتحان" at bounding box center [385, 538] width 78 height 12
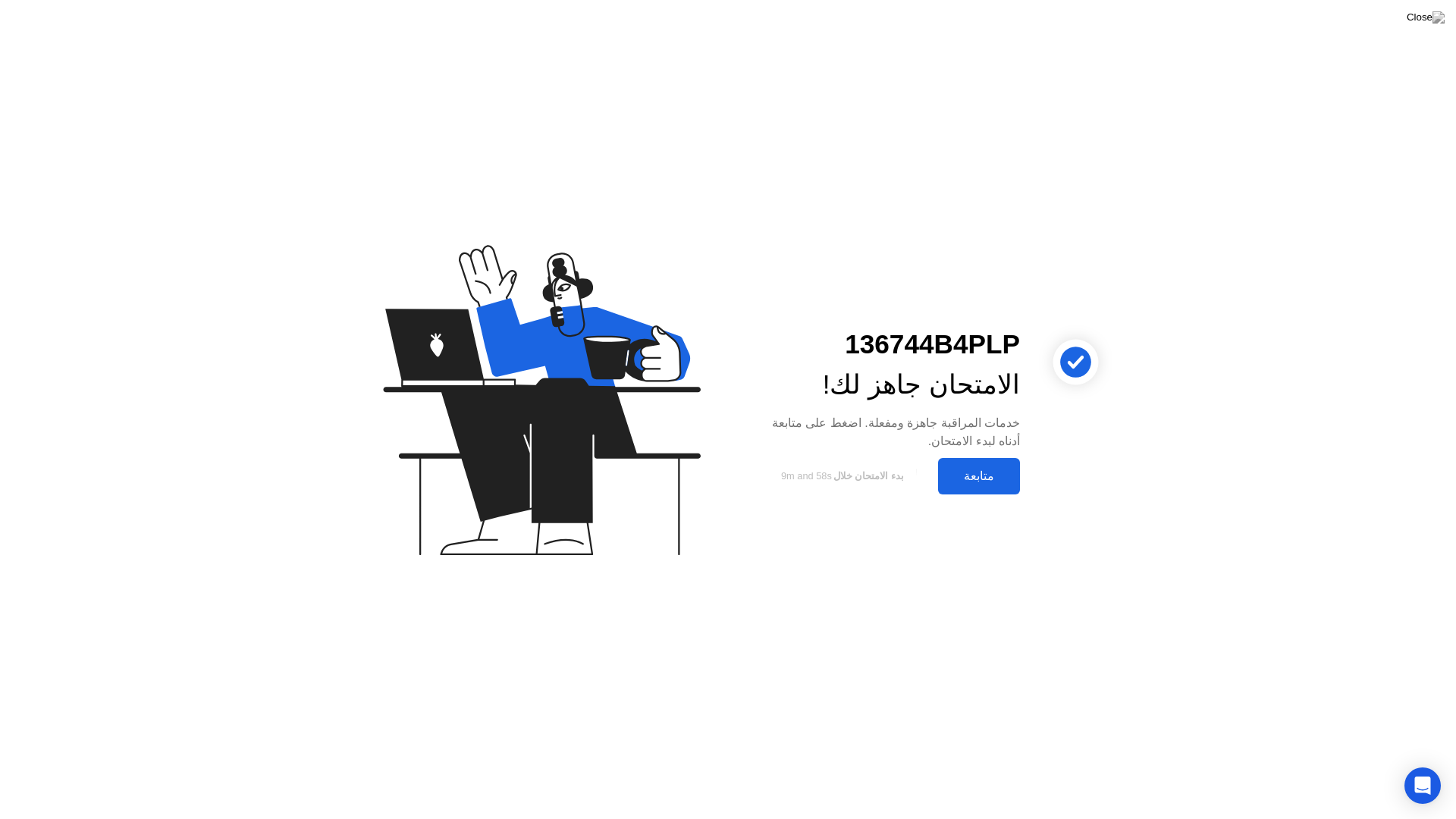
click at [958, 485] on button "متابعة" at bounding box center [979, 476] width 82 height 36
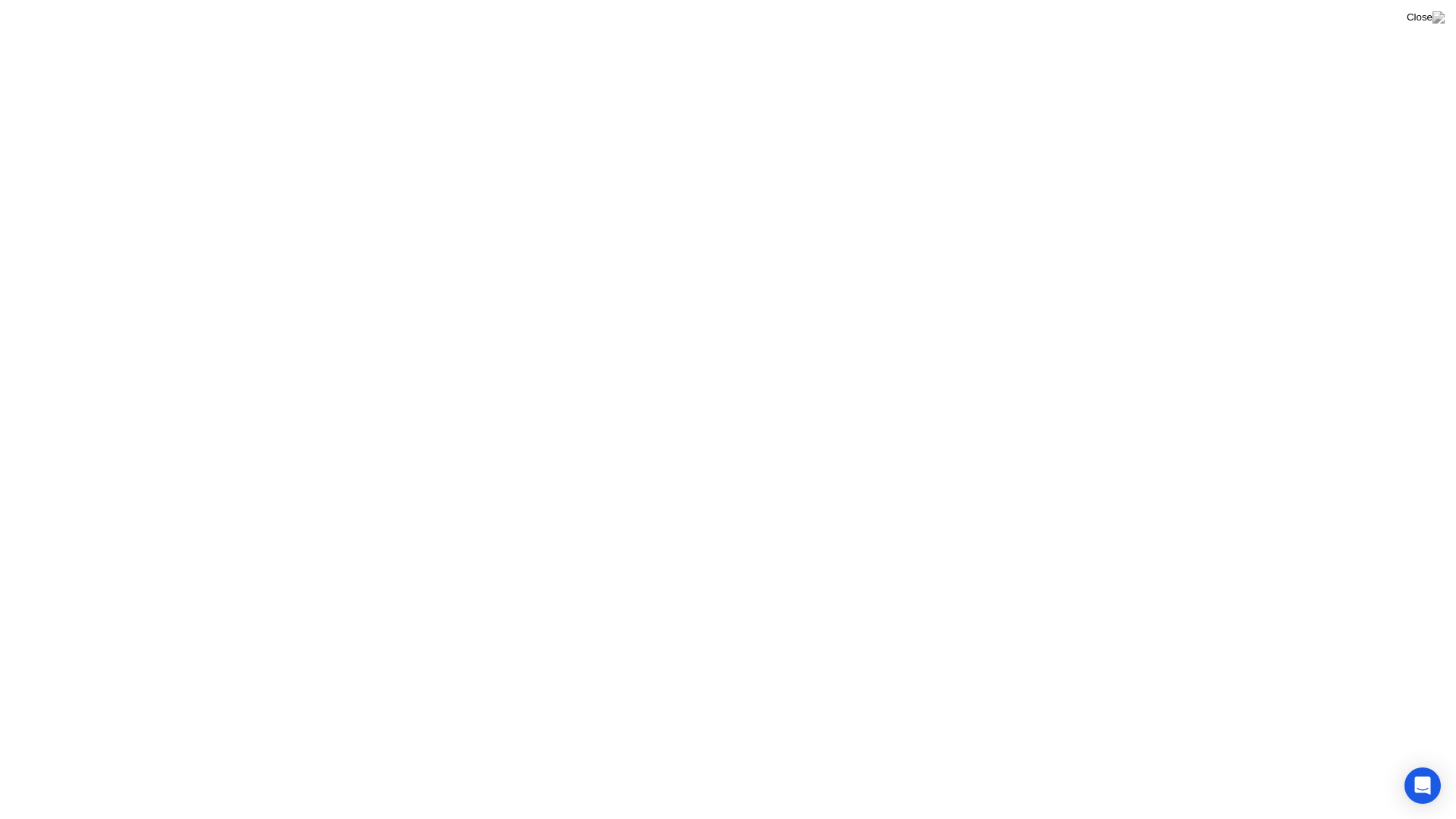
click div "فهمت!"
